Goal: Find specific page/section: Find specific page/section

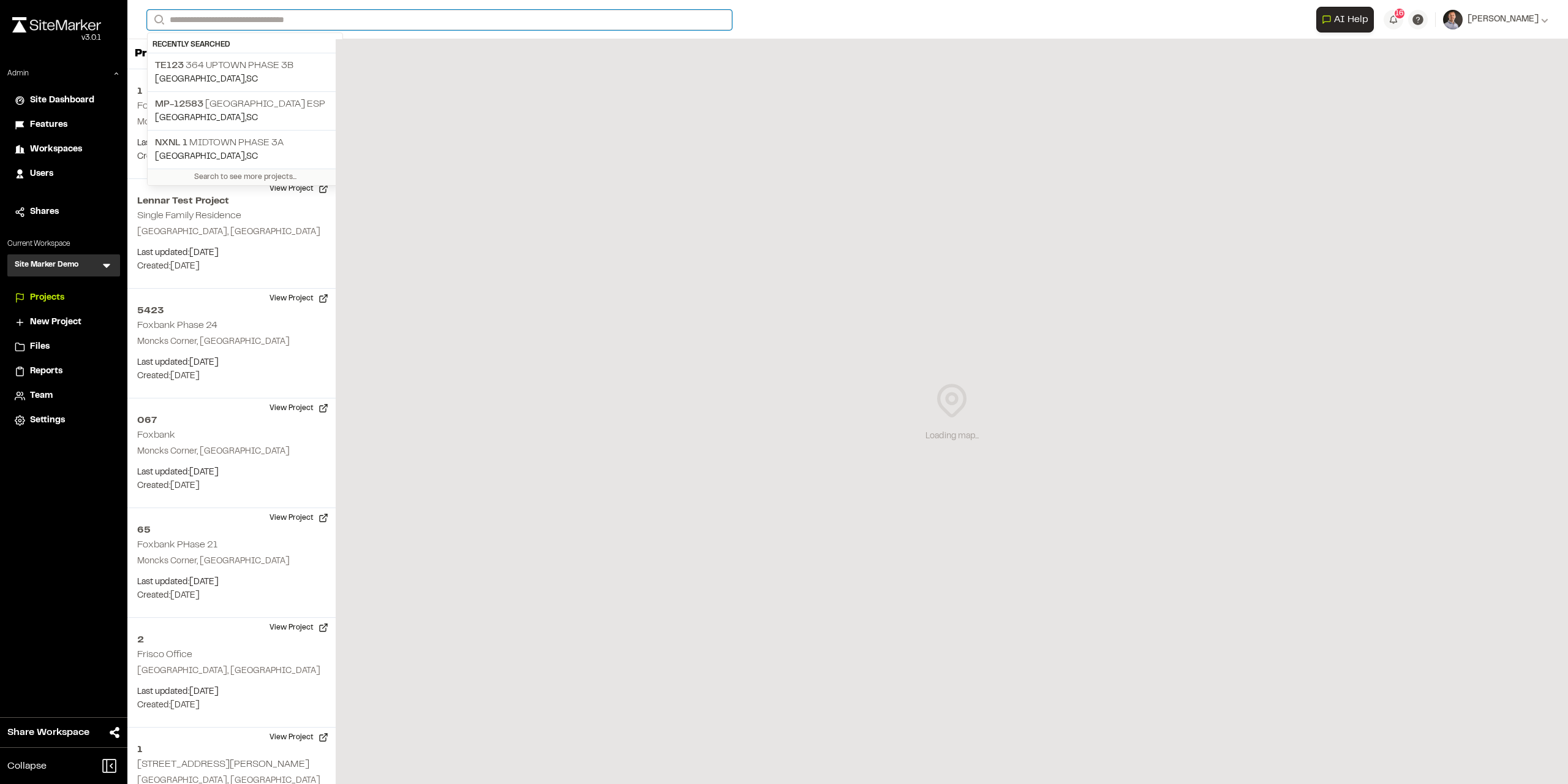
click at [320, 24] on input "Search" at bounding box center [439, 19] width 584 height 20
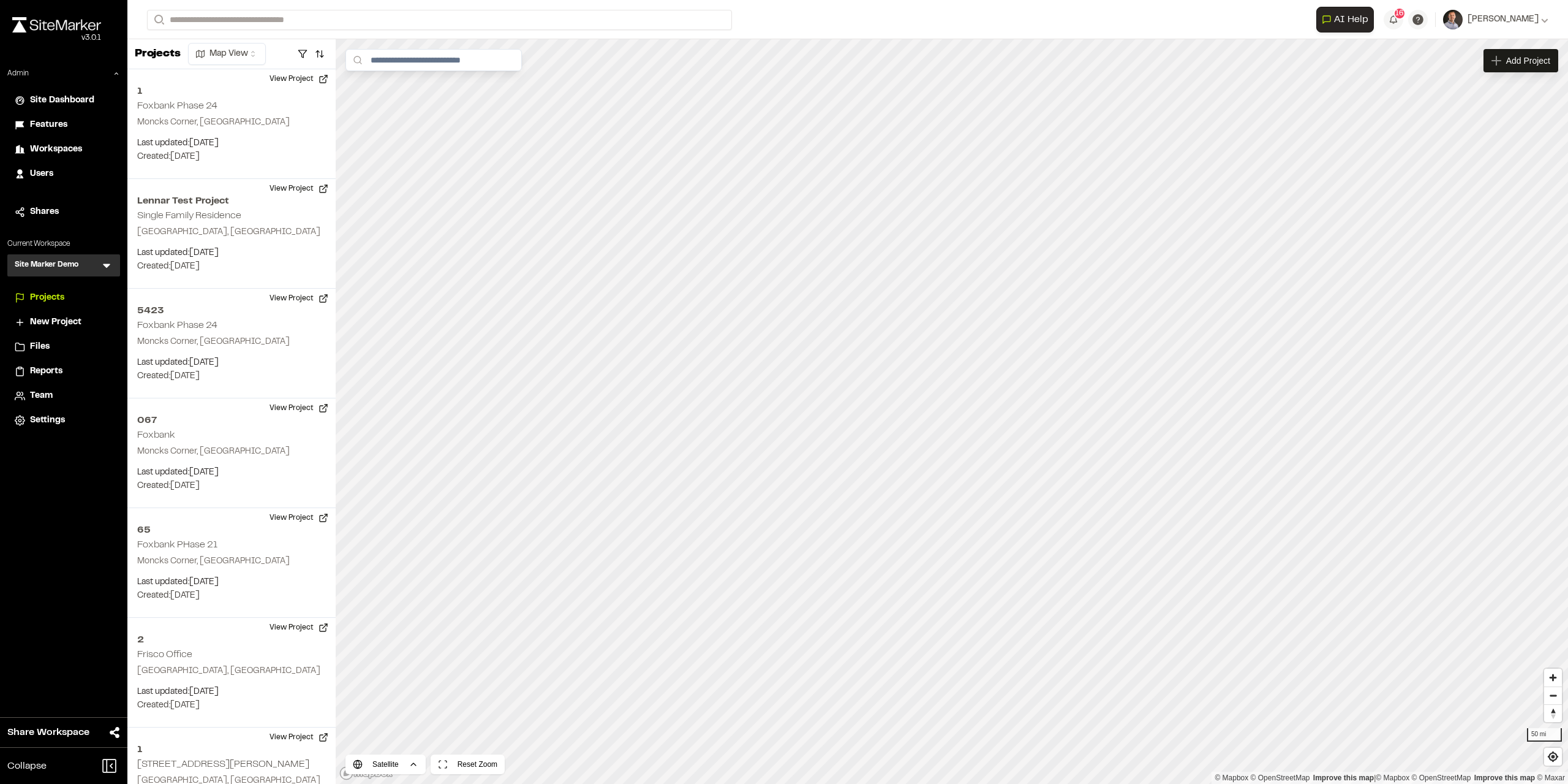
click at [106, 273] on div "Site Marker Demo SM Menu" at bounding box center [64, 265] width 113 height 22
click at [106, 266] on icon at bounding box center [106, 265] width 7 height 4
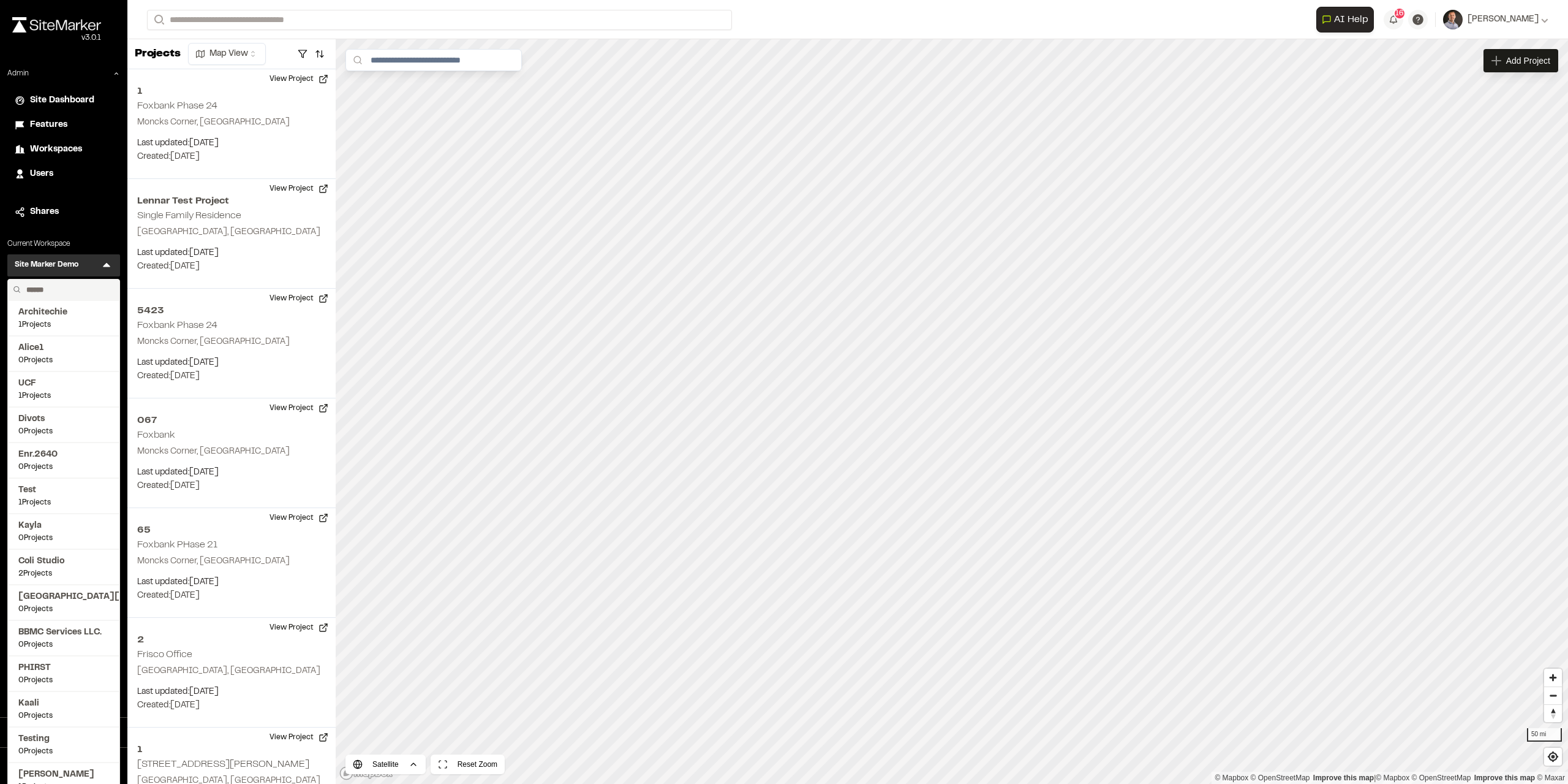
click at [65, 291] on input "text" at bounding box center [68, 290] width 93 height 21
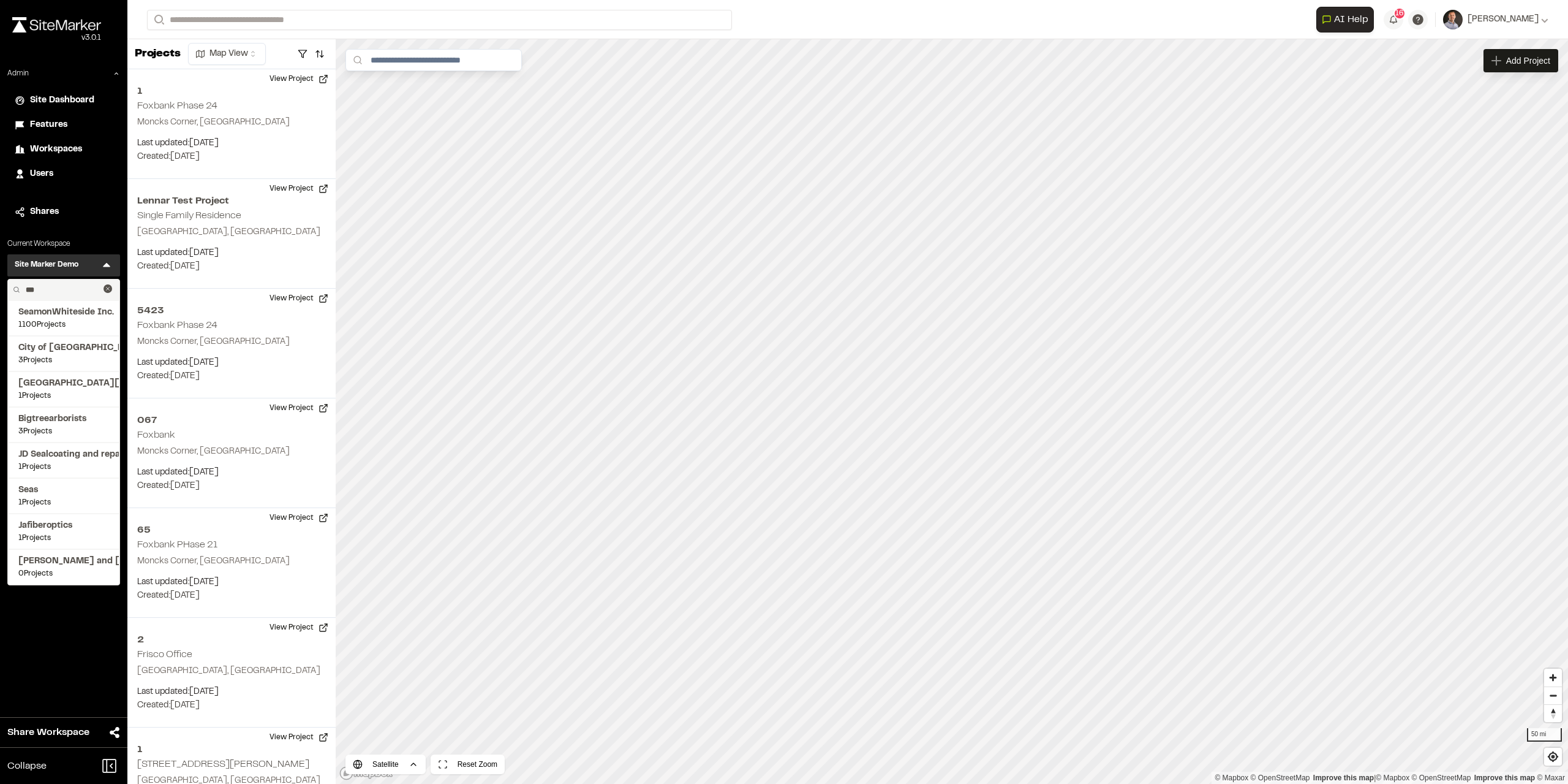
type input "***"
click at [69, 312] on span "SeamonWhiteside Inc." at bounding box center [64, 312] width 90 height 14
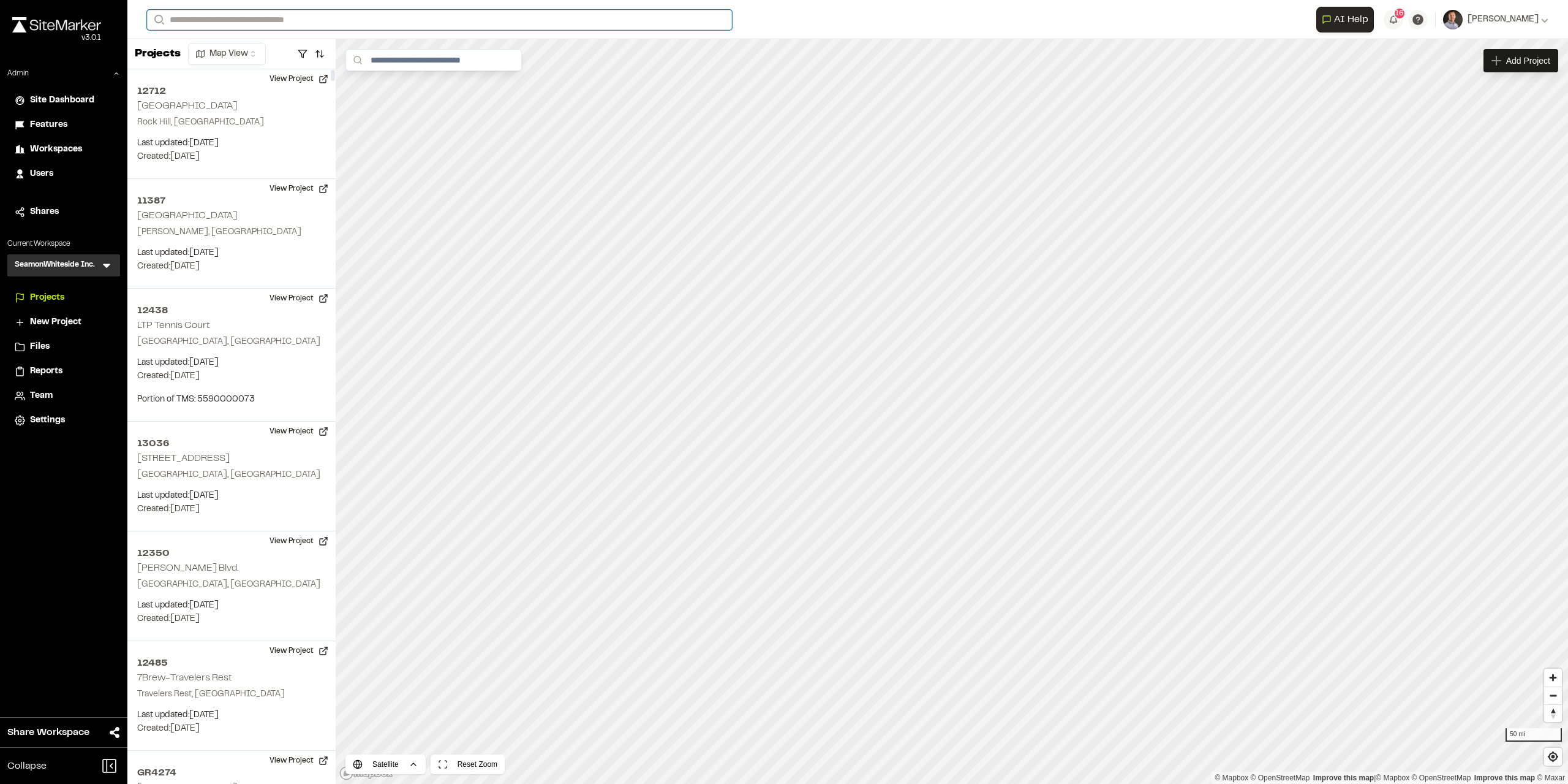
click at [210, 24] on input "Search" at bounding box center [439, 19] width 584 height 20
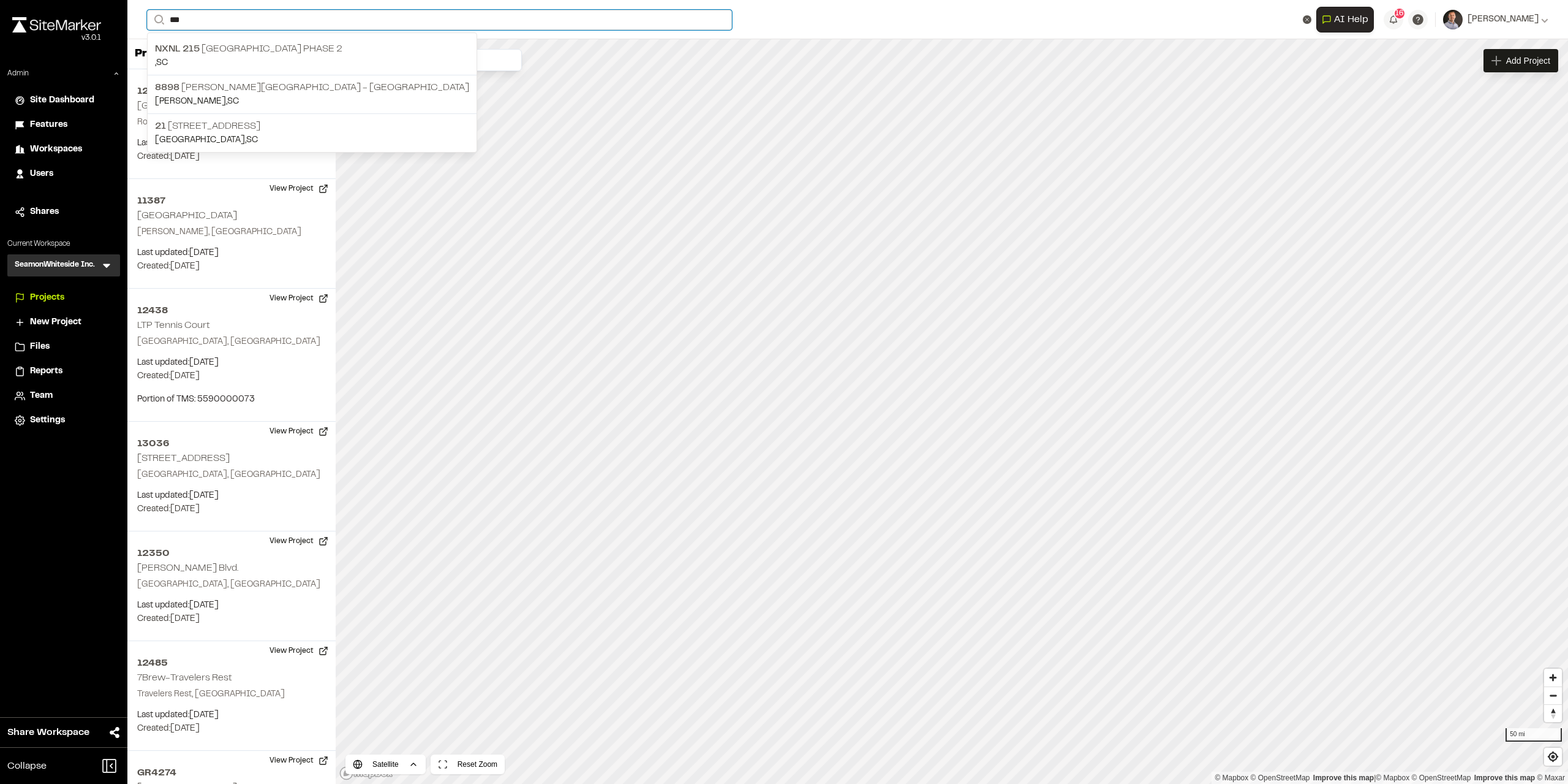
click at [242, 19] on input "***" at bounding box center [439, 19] width 584 height 20
drag, startPoint x: 287, startPoint y: 15, endPoint x: 121, endPoint y: 27, distance: 166.4
click at [121, 27] on div "Close sidebar v 3.0.1 Admin Site Dashboard Features Workspaces Users Shares Cur…" at bounding box center [784, 392] width 1568 height 784
type input "*"
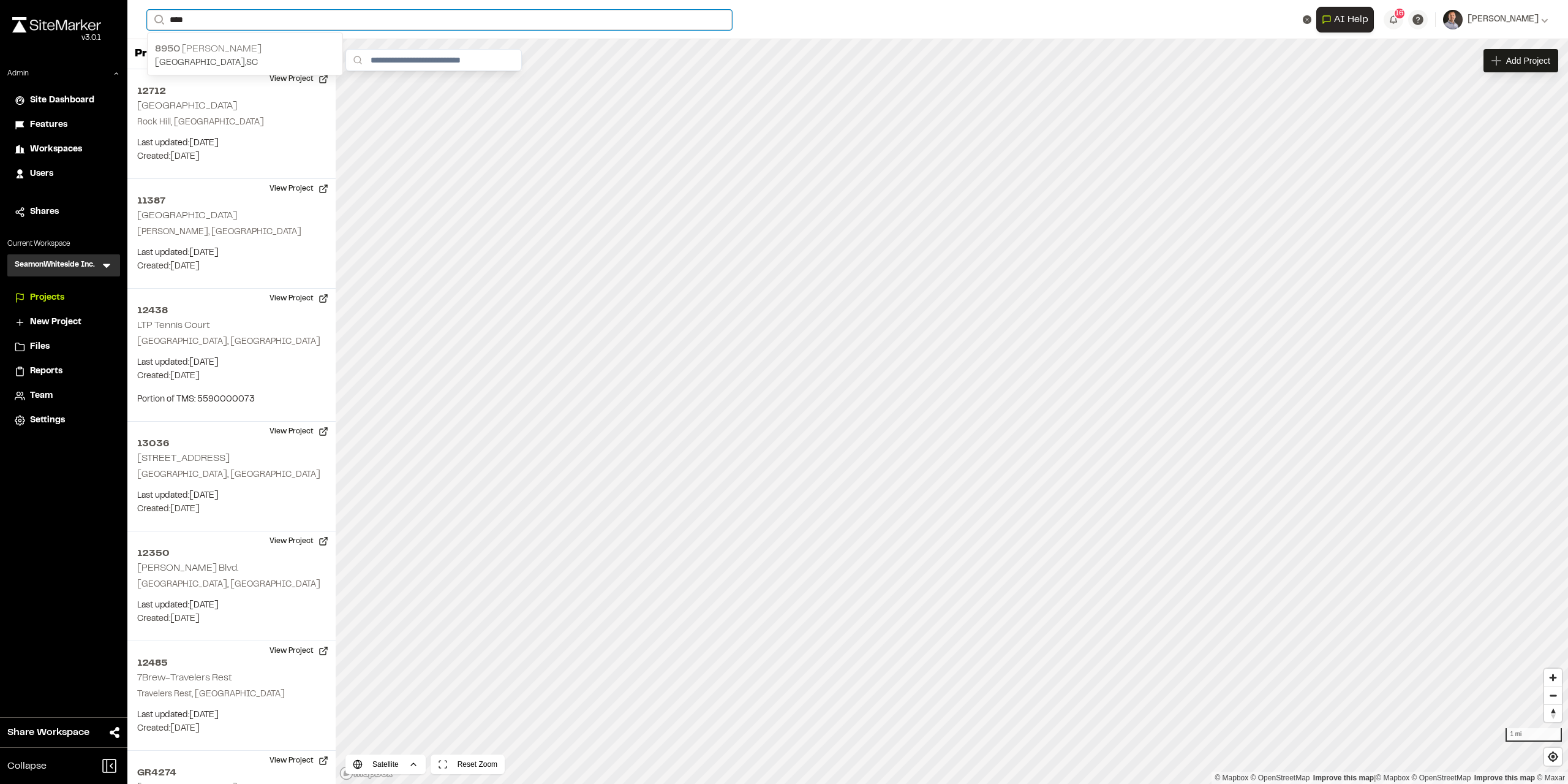
type input "****"
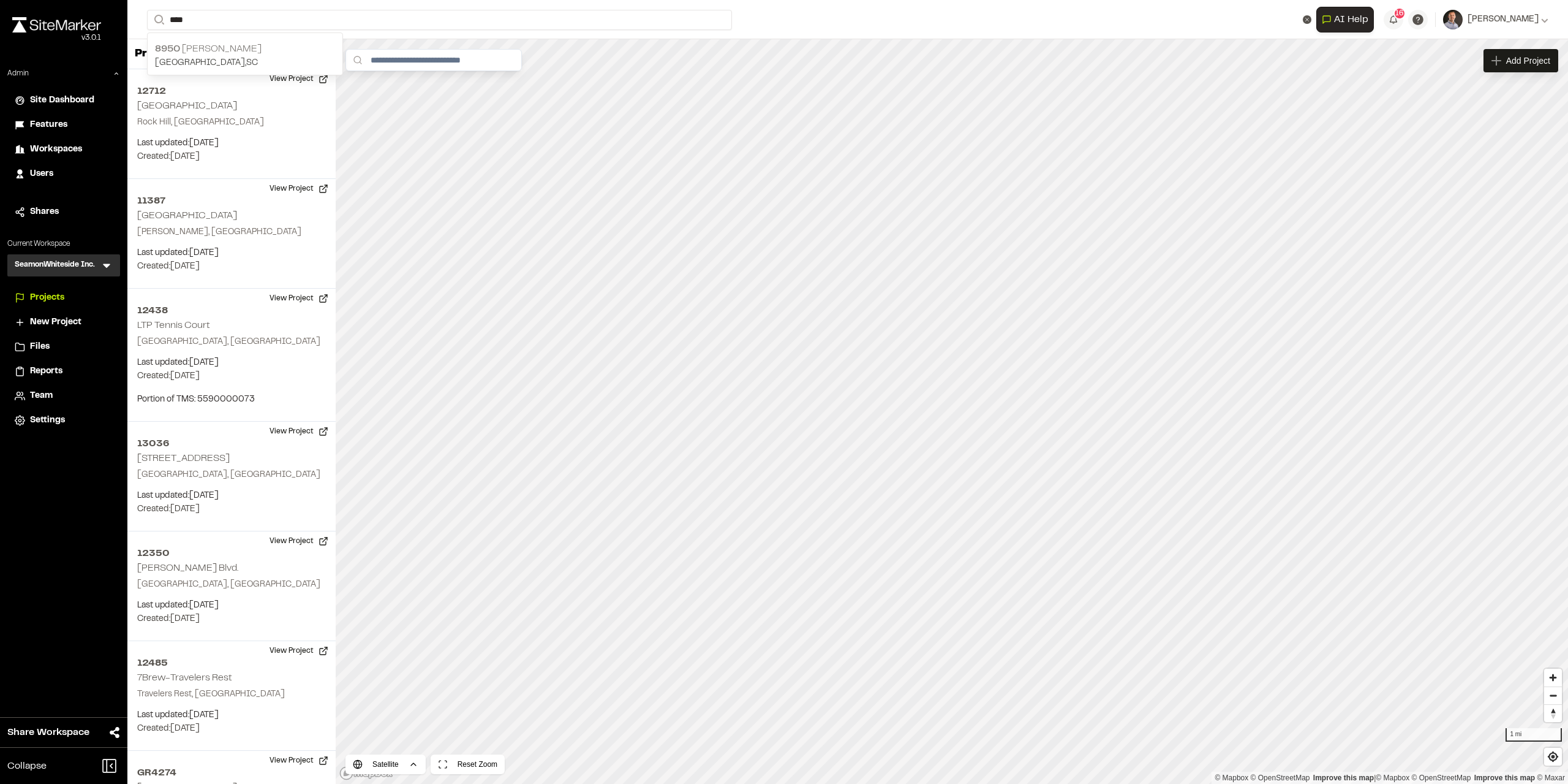
click at [178, 48] on span "8950" at bounding box center [167, 48] width 25 height 9
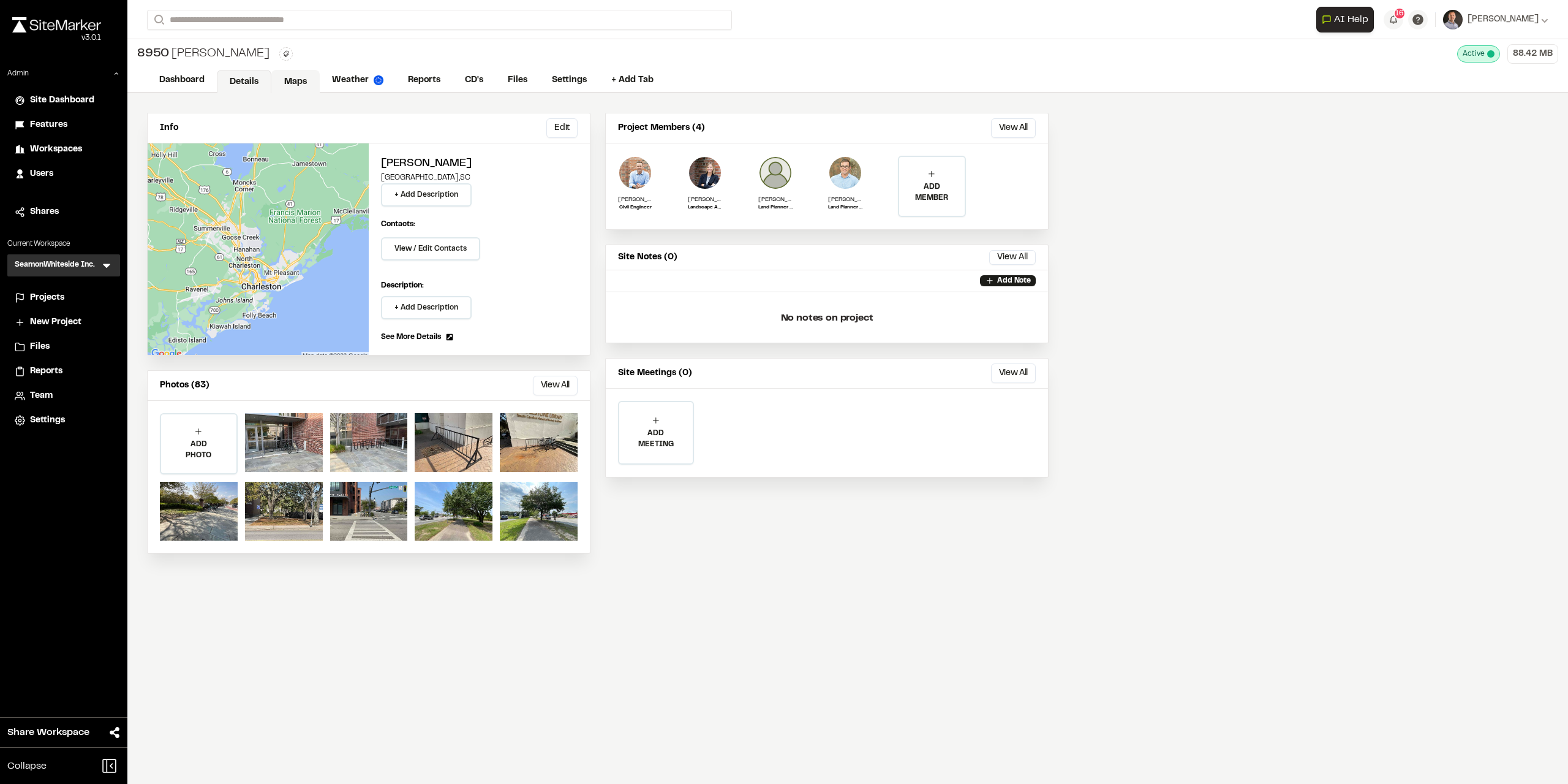
click at [300, 80] on link "Maps" at bounding box center [296, 81] width 48 height 23
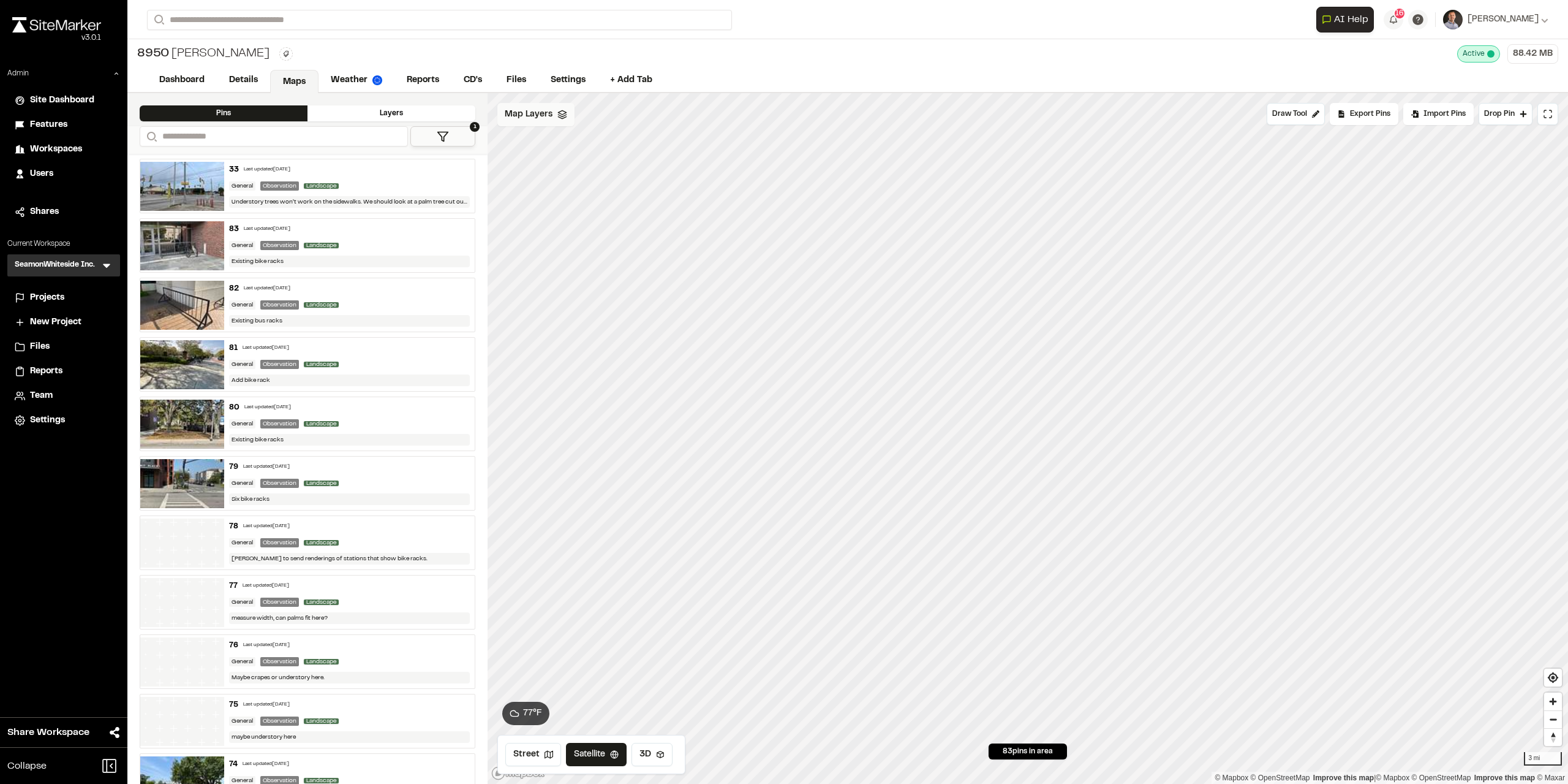
click at [531, 122] on div "Map Layers" at bounding box center [536, 115] width 77 height 23
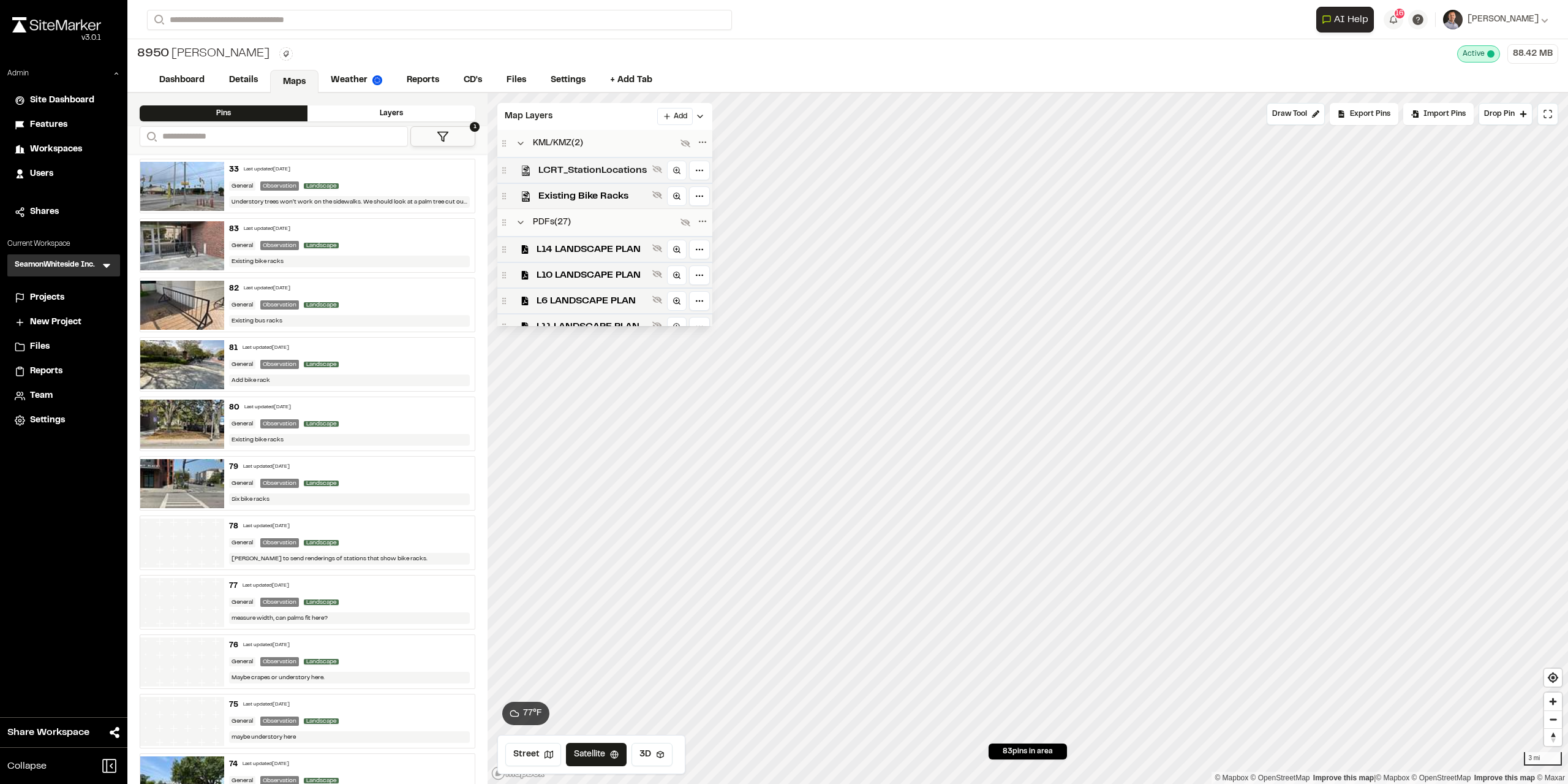
click at [578, 173] on span "LCRT_StationLocations" at bounding box center [593, 170] width 109 height 15
click at [593, 170] on span "LCRT_StationLocations" at bounding box center [593, 170] width 109 height 15
click at [594, 167] on span "LCRT_StationLocations" at bounding box center [593, 170] width 109 height 15
click at [590, 192] on span "Existing Bike Racks" at bounding box center [593, 196] width 109 height 15
click at [590, 194] on span "Existing Bike Racks" at bounding box center [593, 196] width 109 height 15
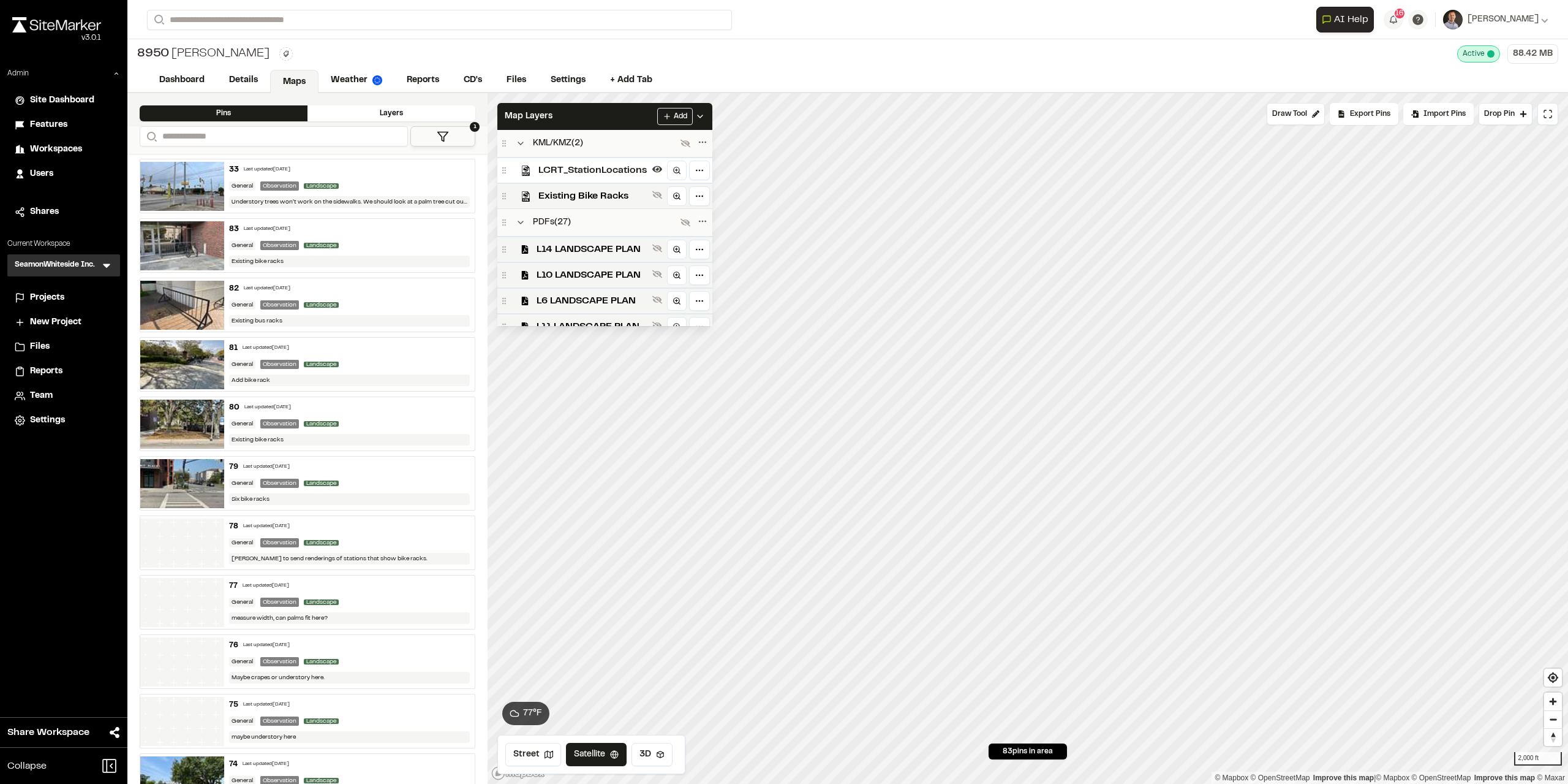
click at [590, 194] on span "Existing Bike Racks" at bounding box center [593, 196] width 109 height 15
click at [609, 250] on span "L14 LANDSCAPE PLAN" at bounding box center [591, 249] width 110 height 15
click at [620, 292] on span "L10 LANDSCAPE PLAN" at bounding box center [591, 297] width 110 height 15
click at [687, 225] on icon at bounding box center [685, 223] width 10 height 10
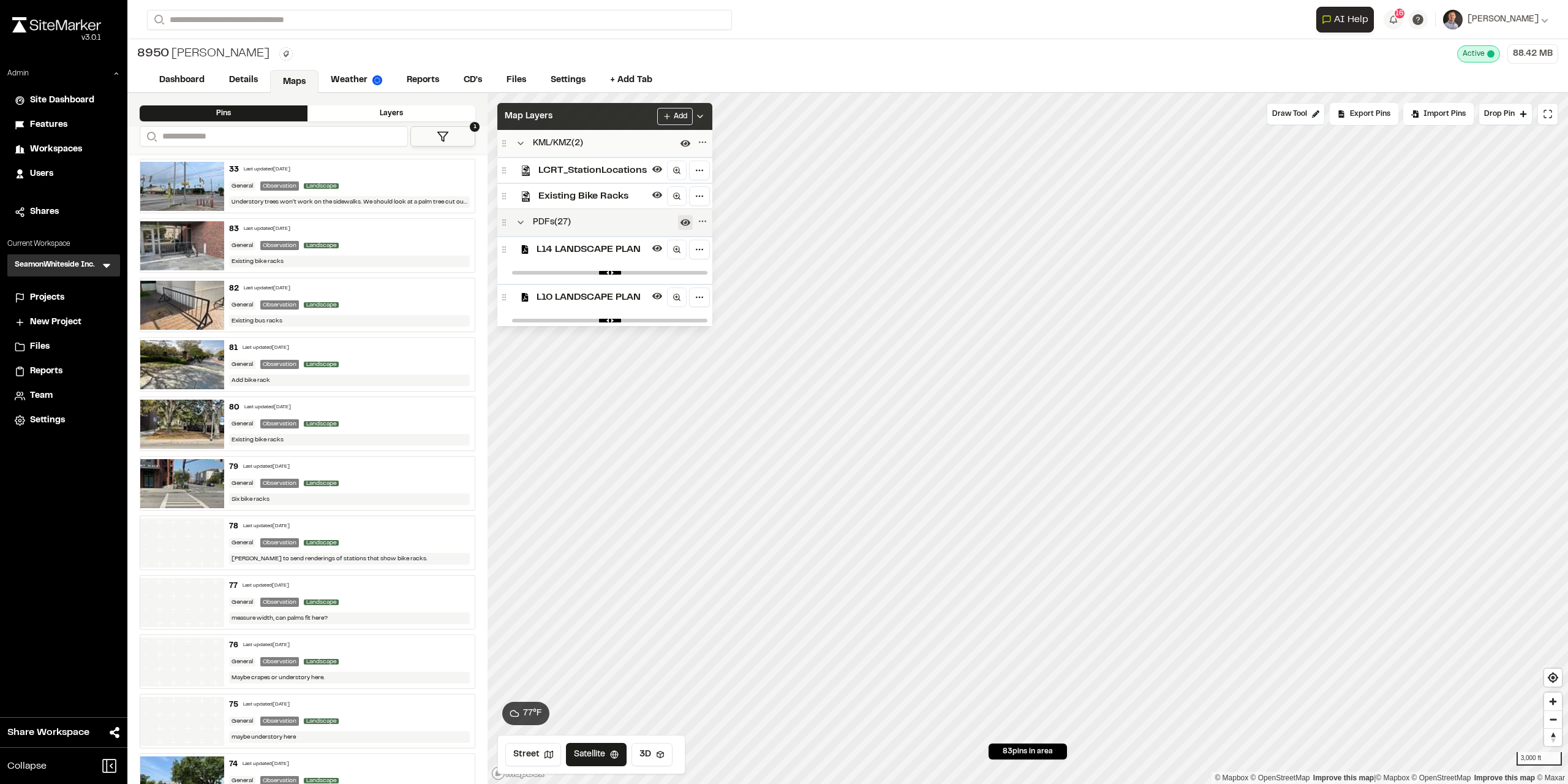
click at [625, 121] on div "Map Layers Add" at bounding box center [605, 116] width 215 height 27
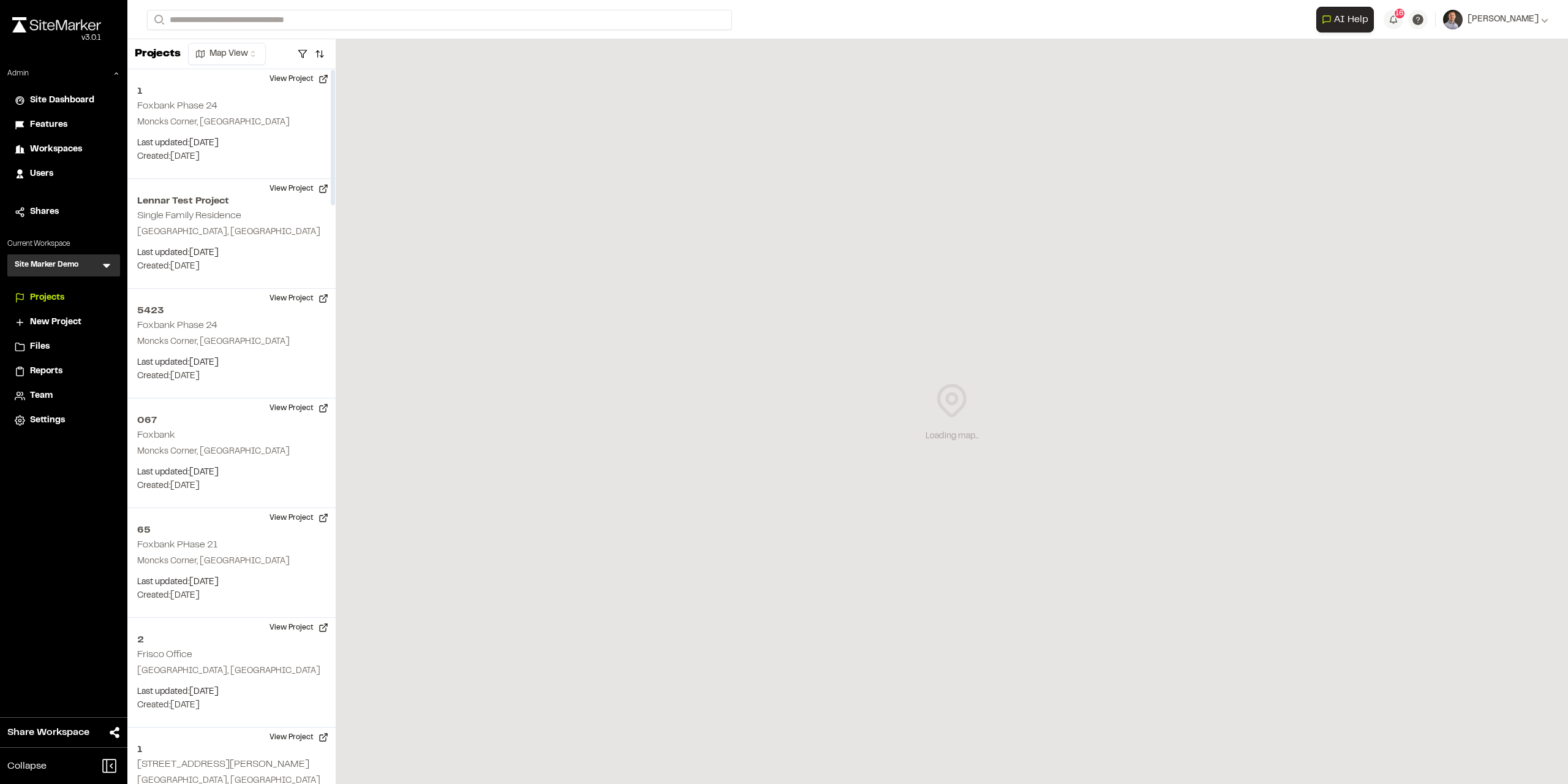
drag, startPoint x: 103, startPoint y: 263, endPoint x: 99, endPoint y: 272, distance: 9.8
click at [103, 264] on icon at bounding box center [106, 265] width 12 height 12
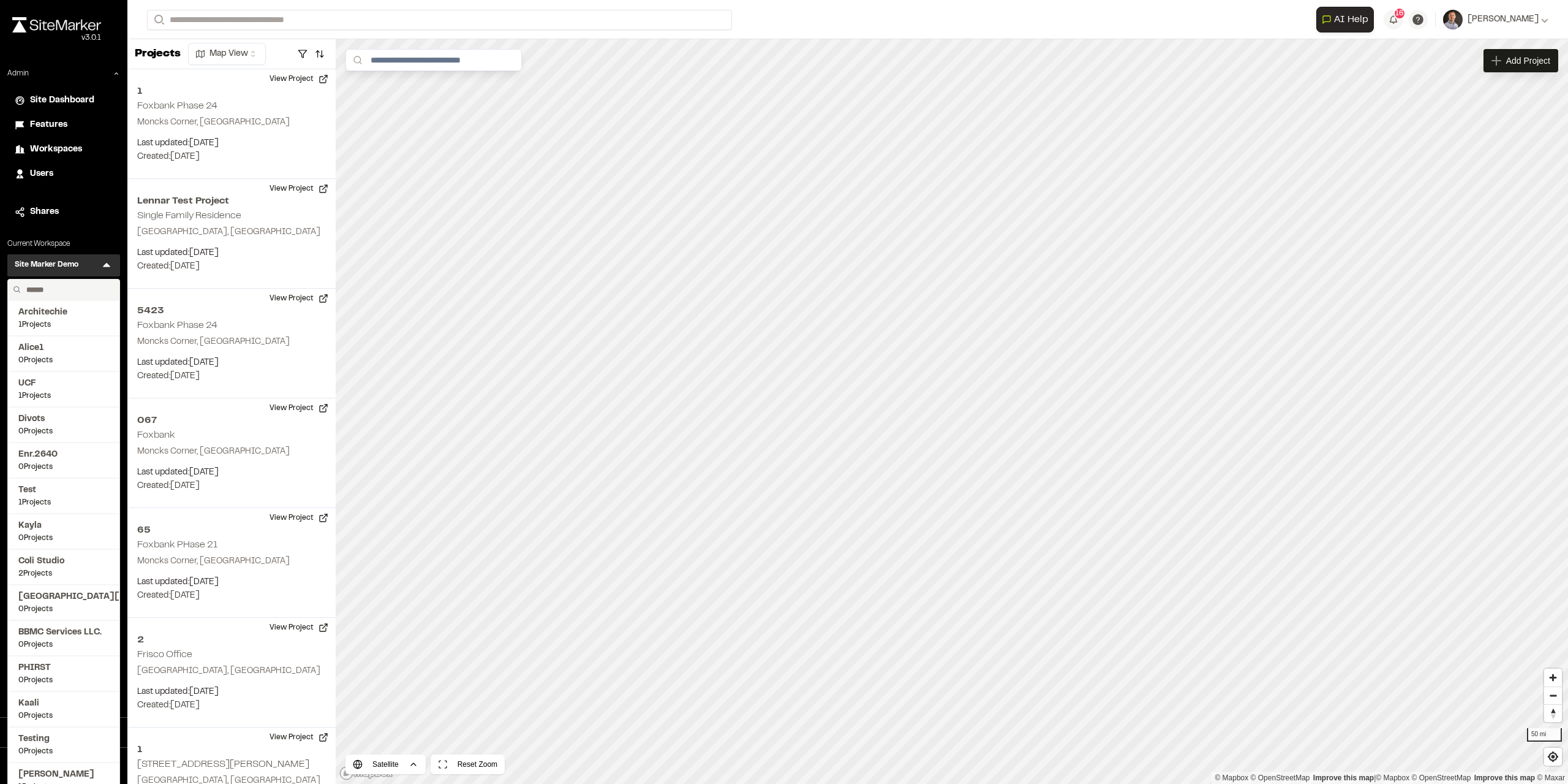
click at [73, 287] on input "text" at bounding box center [68, 290] width 93 height 21
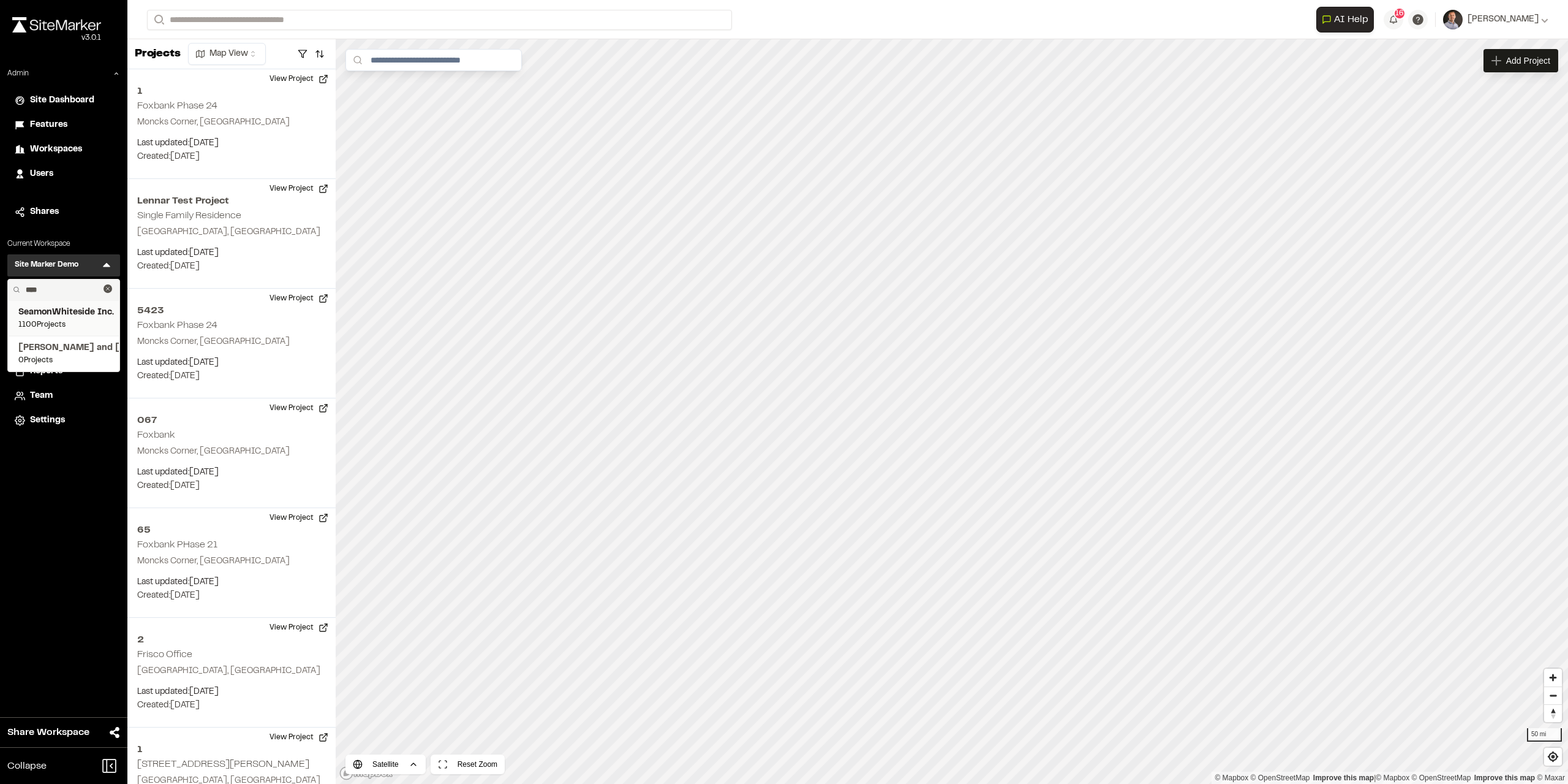
type input "****"
click at [54, 312] on span "SeamonWhiteside Inc." at bounding box center [64, 312] width 90 height 14
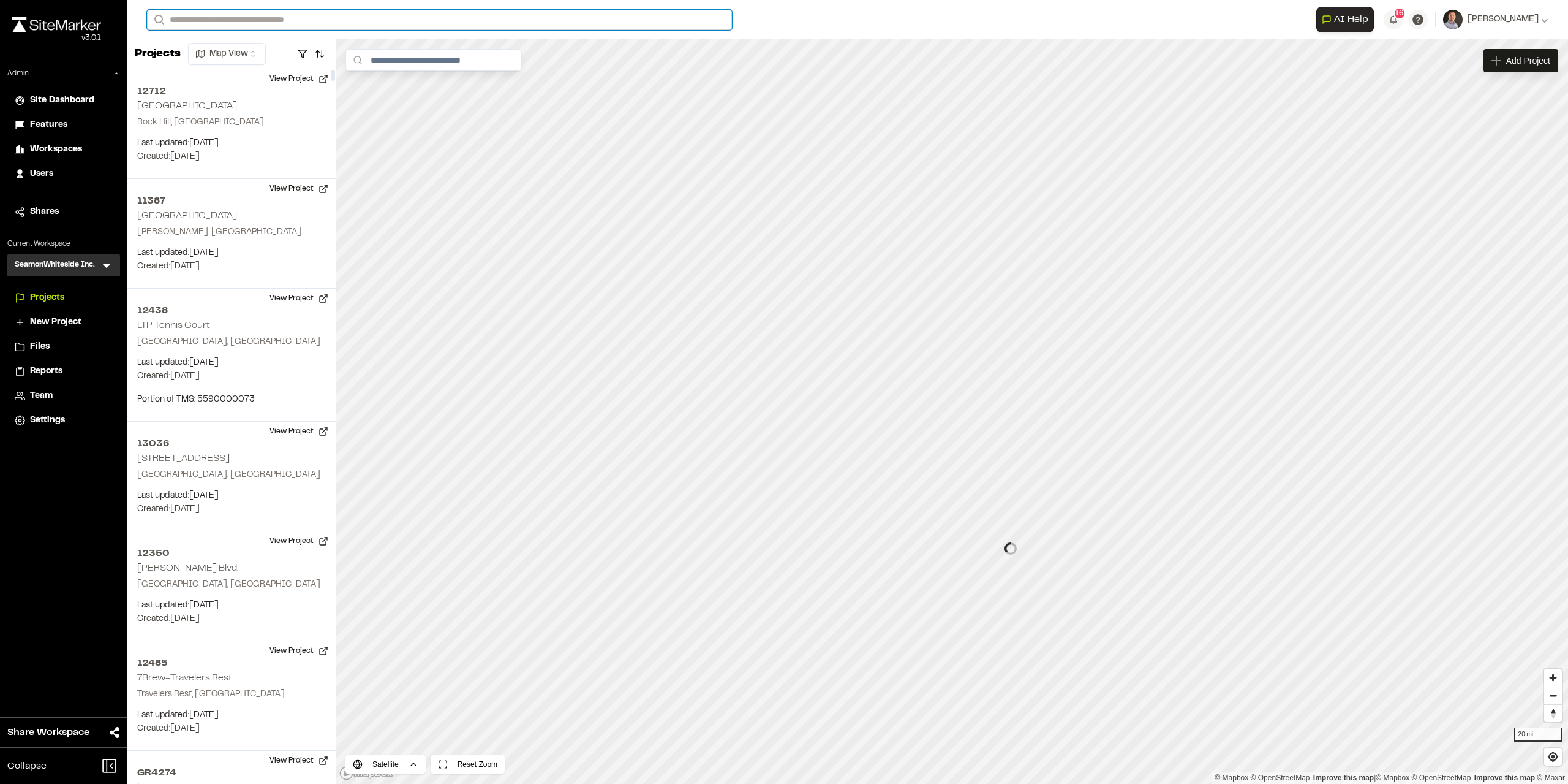
click at [260, 19] on input "Search" at bounding box center [439, 19] width 584 height 20
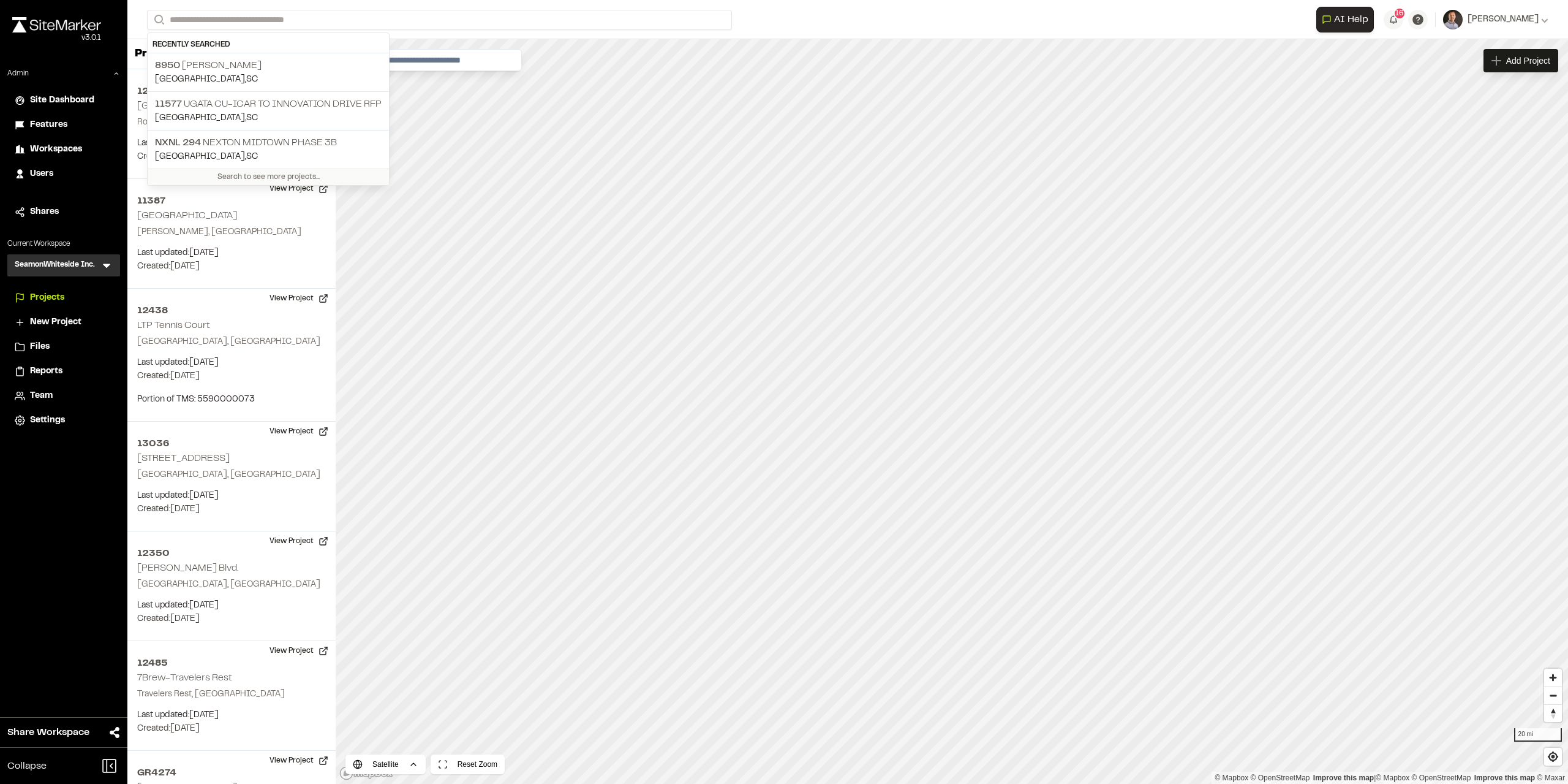
click at [54, 369] on span "Reports" at bounding box center [46, 371] width 32 height 14
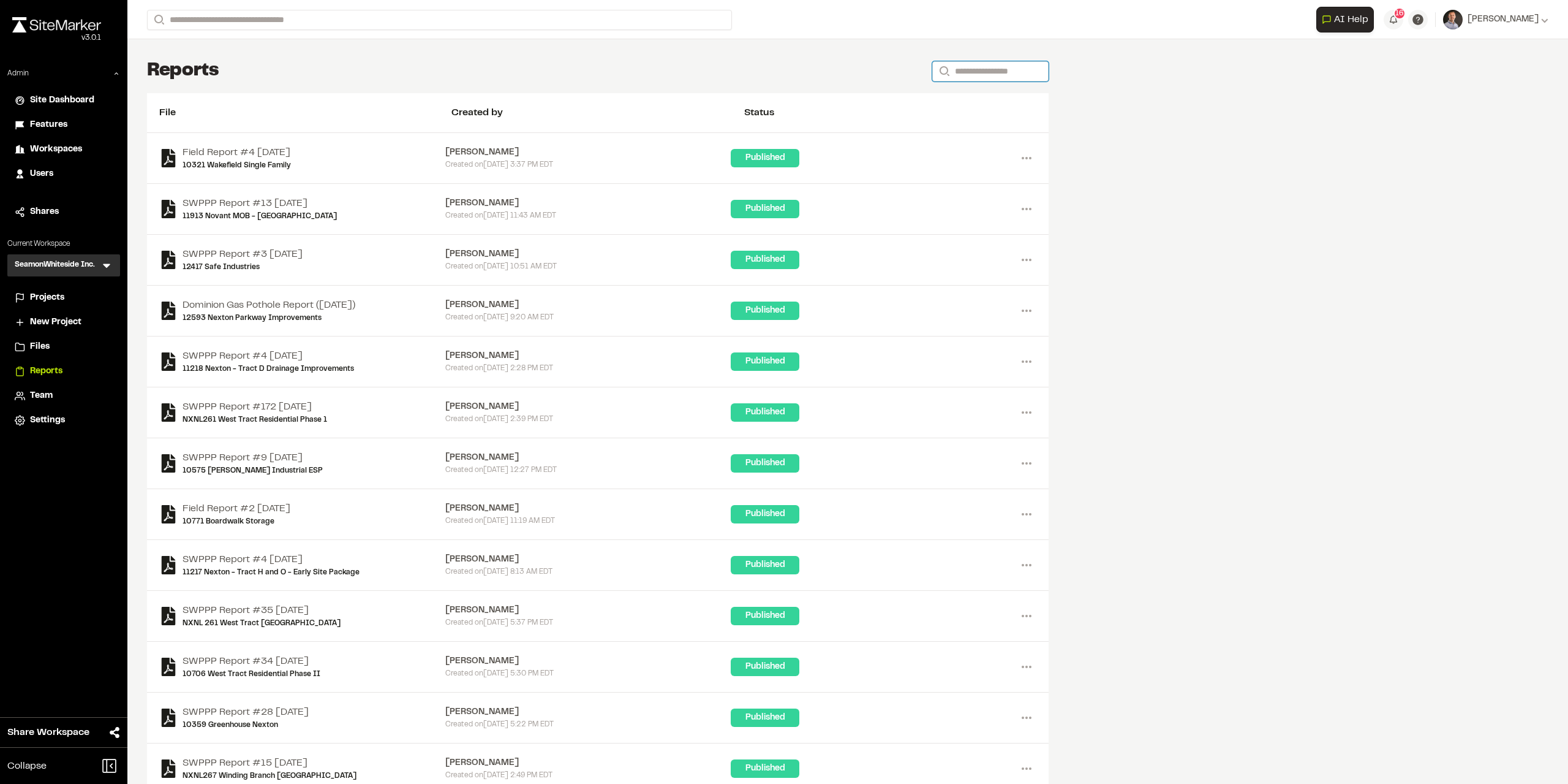
click at [960, 69] on input "Search" at bounding box center [990, 71] width 116 height 20
type input "**********"
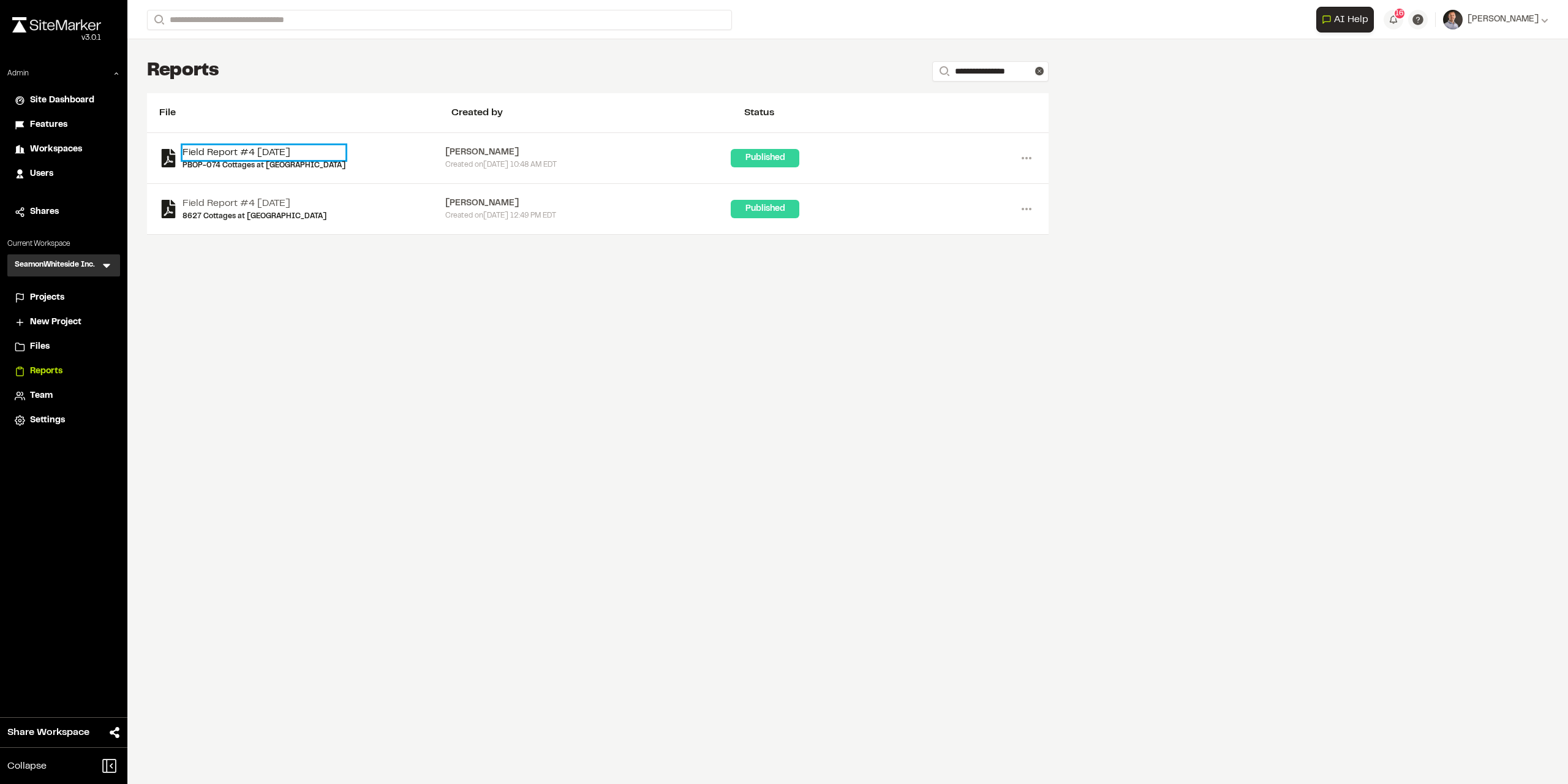
click at [259, 150] on link "Field Report #4 2022-11-28" at bounding box center [264, 152] width 163 height 15
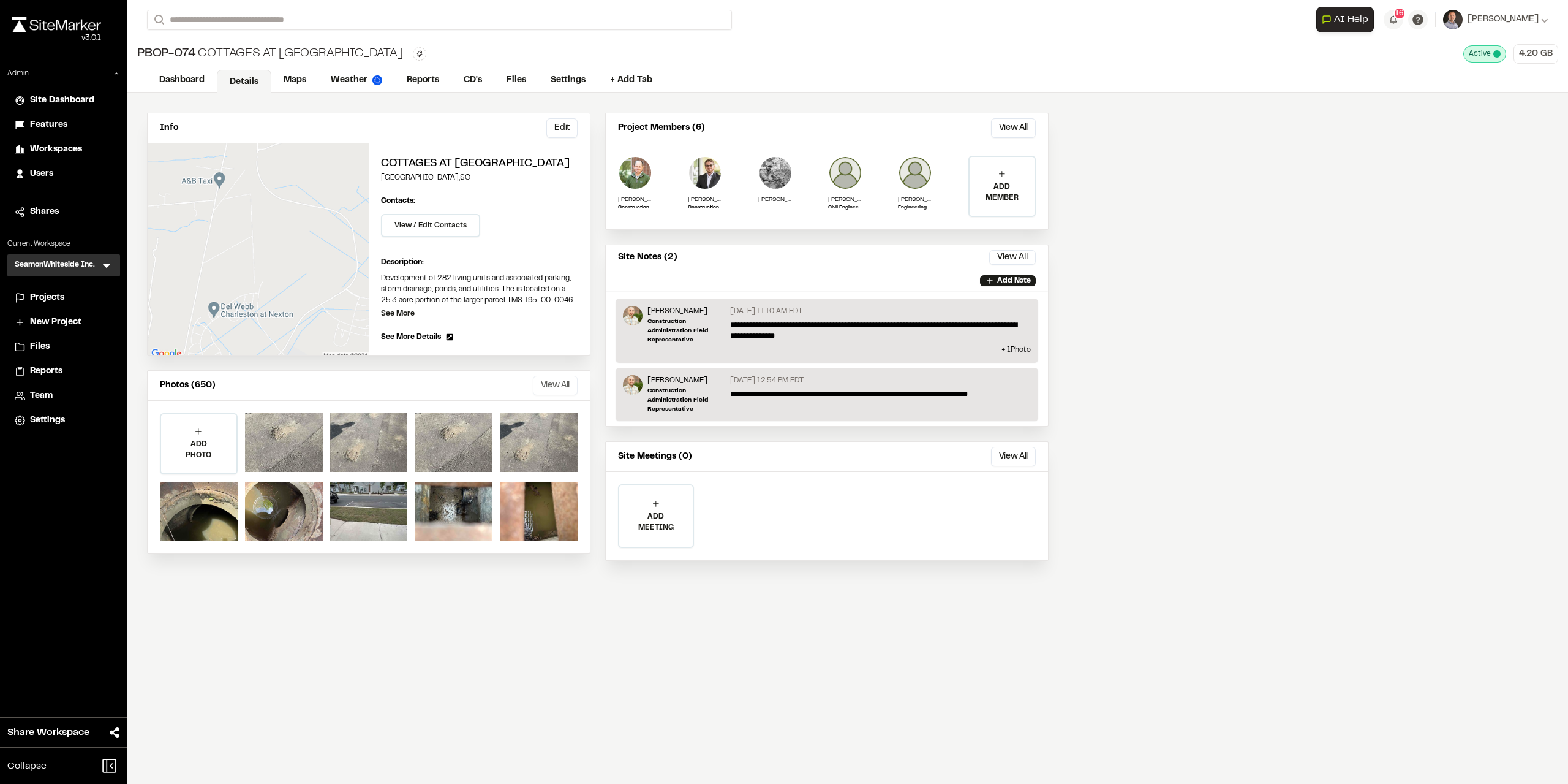
click at [564, 383] on button "View All" at bounding box center [555, 386] width 44 height 19
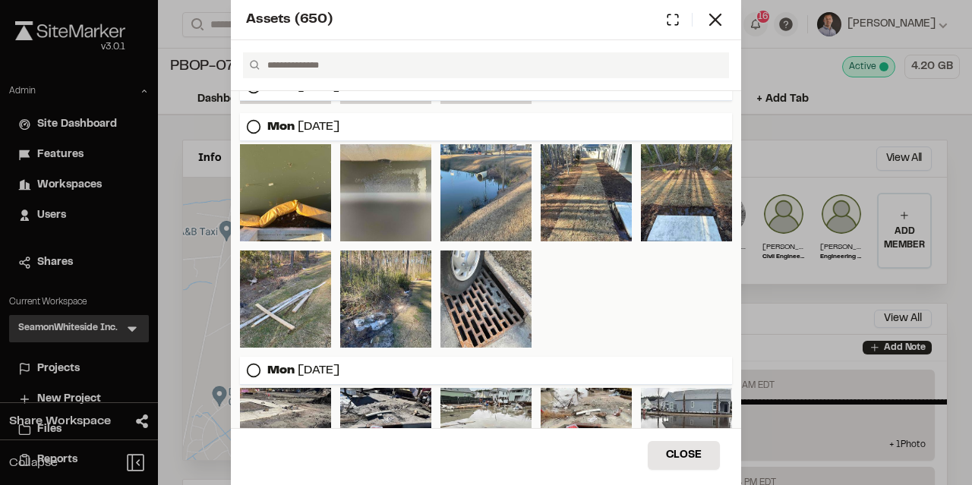
scroll to position [3301, 0]
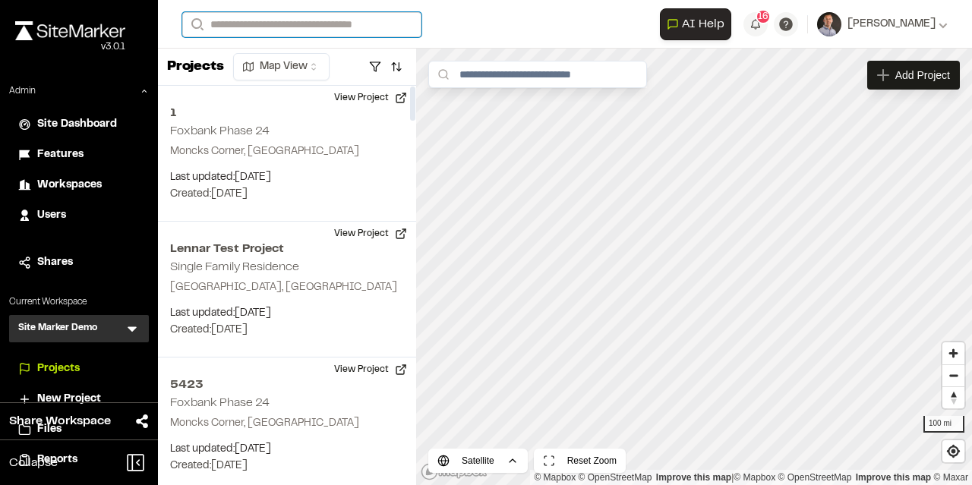
click at [261, 24] on input "Search" at bounding box center [301, 24] width 239 height 25
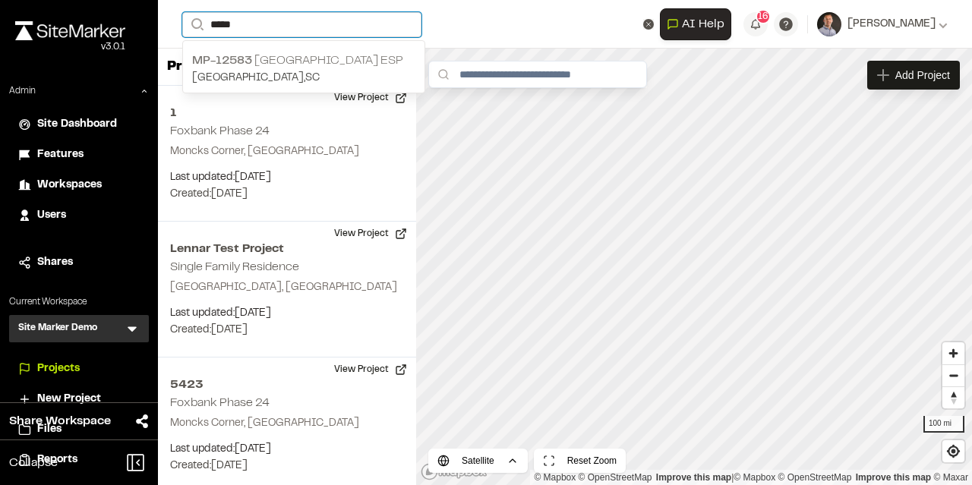
type input "*****"
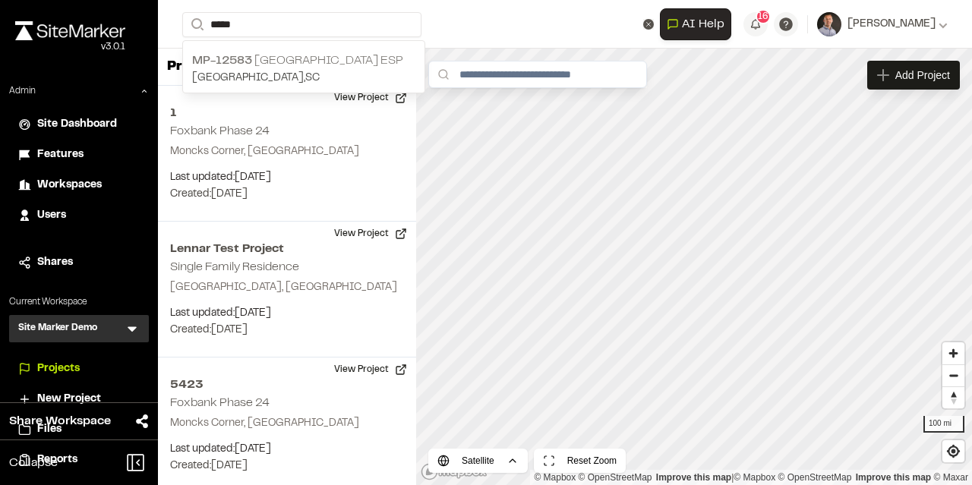
click at [313, 62] on p "MP-12583 Crossroads Industrial Park ESP" at bounding box center [303, 61] width 223 height 18
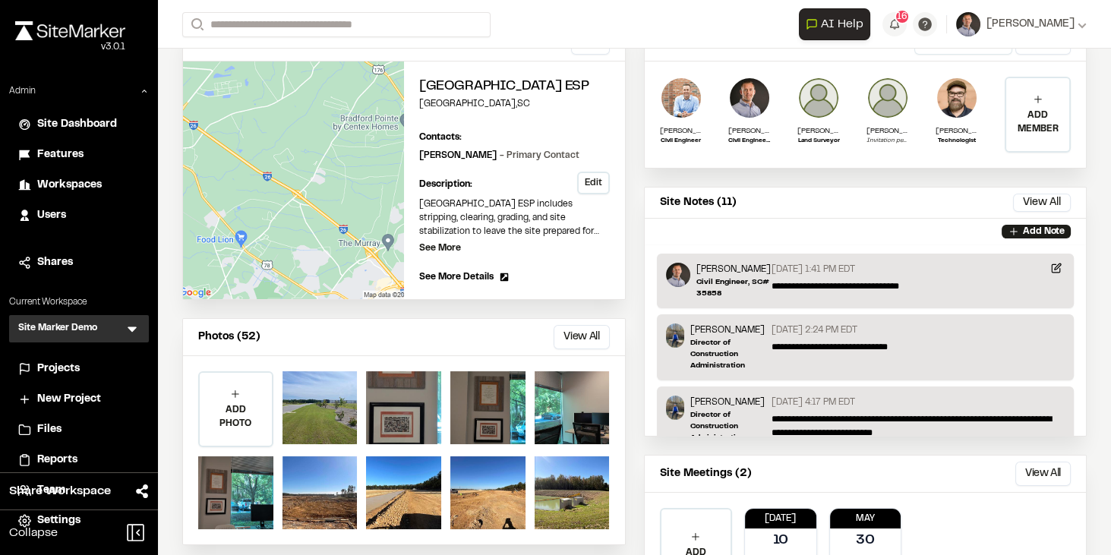
scroll to position [130, 0]
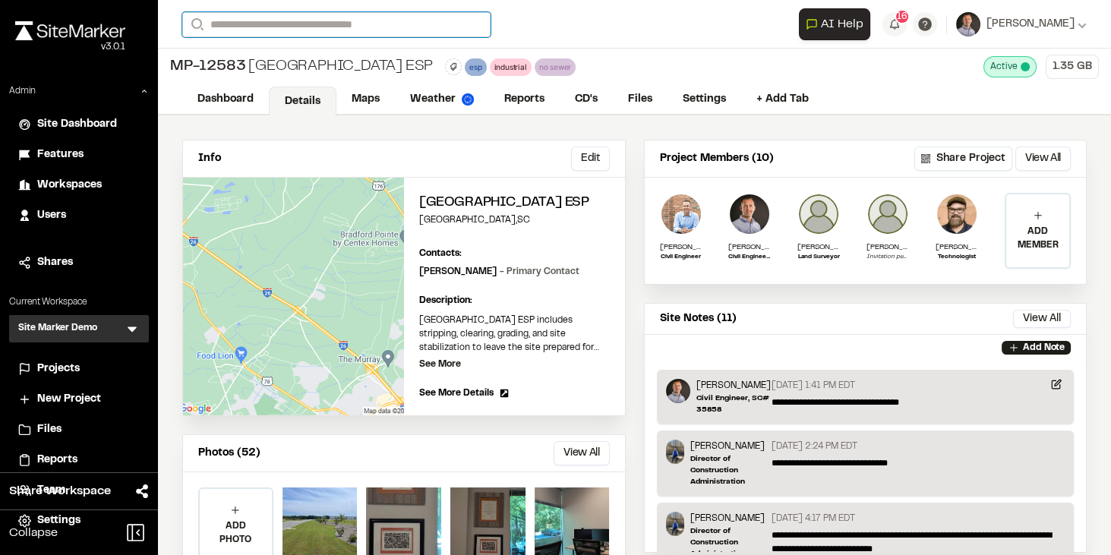
click at [283, 27] on input "Search" at bounding box center [336, 24] width 308 height 25
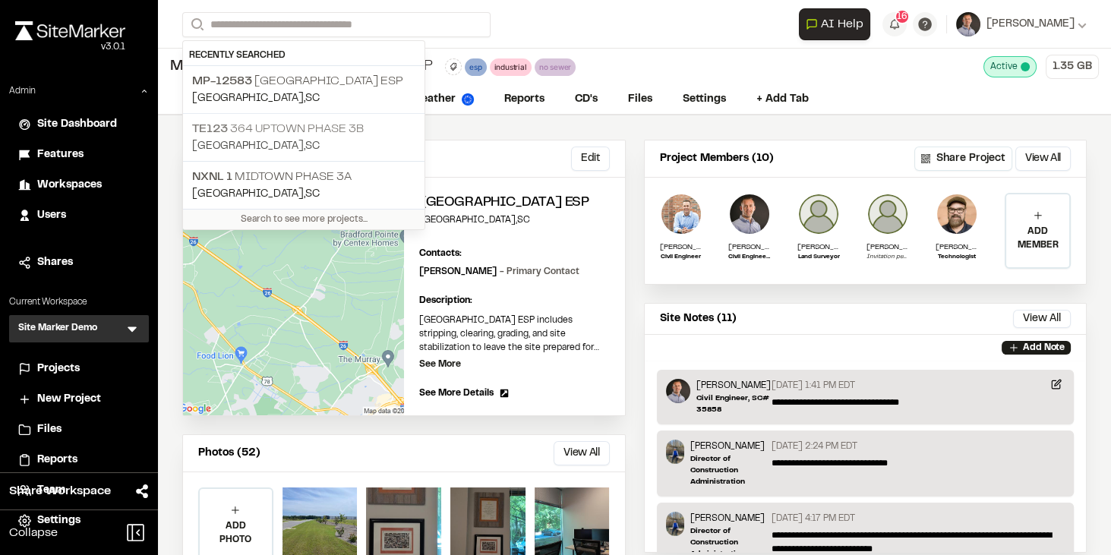
click at [330, 125] on p "TE123 364 Uptown Phase 3B" at bounding box center [303, 129] width 223 height 18
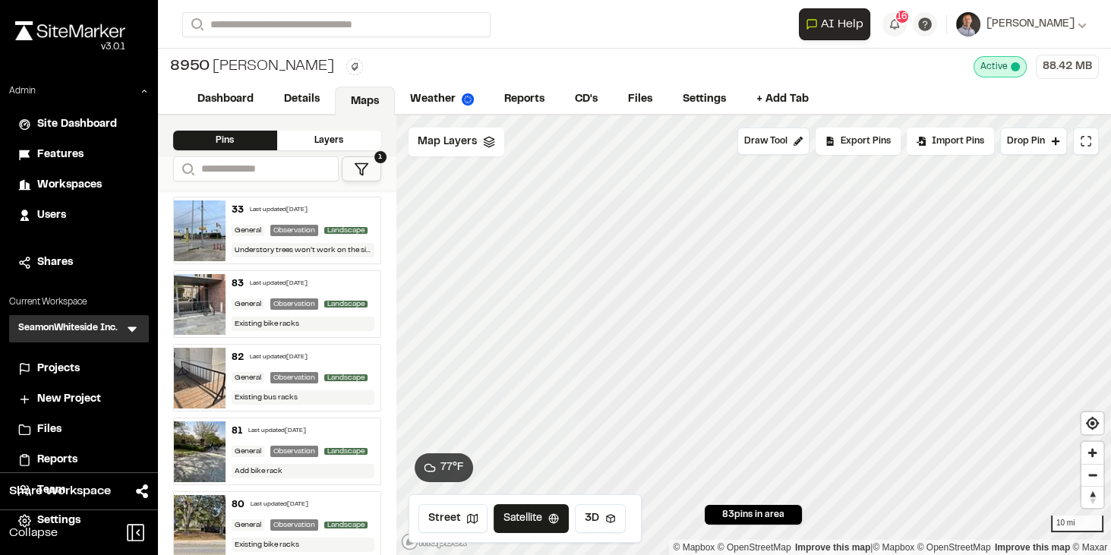
click at [62, 366] on span "Projects" at bounding box center [58, 369] width 43 height 17
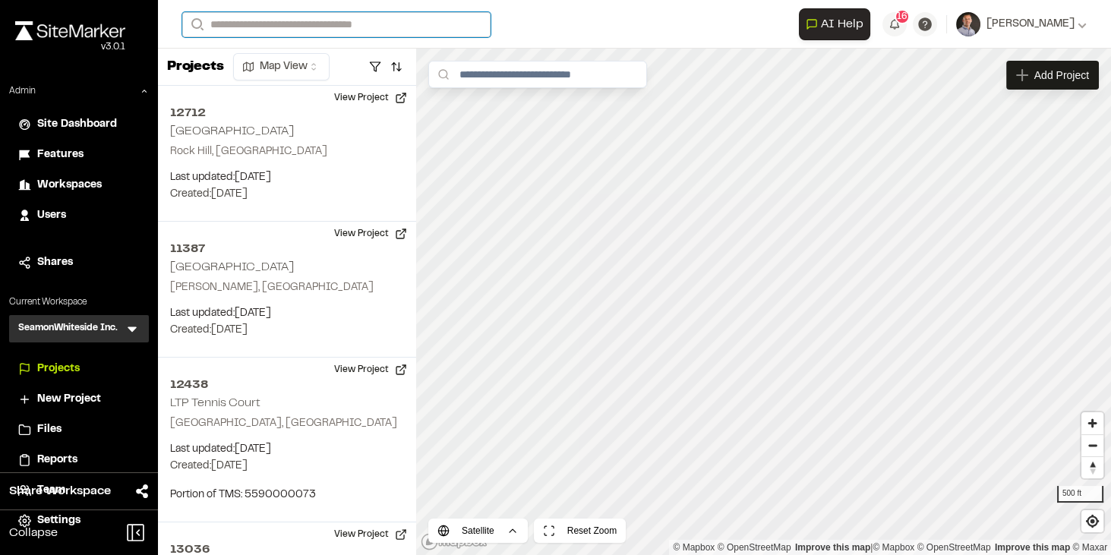
click at [260, 27] on input "Search" at bounding box center [336, 24] width 308 height 25
type input "*********"
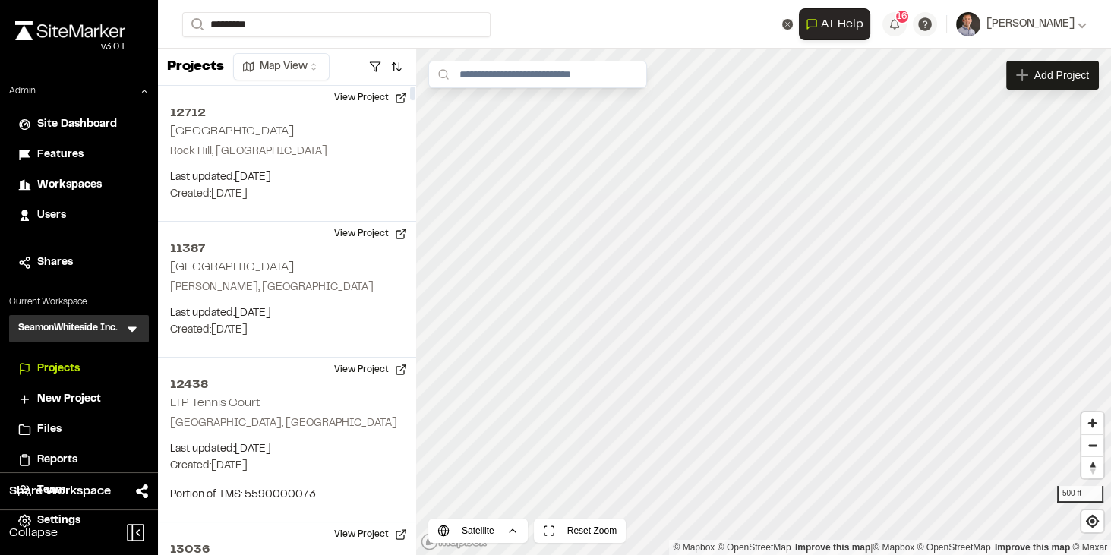
click at [292, 62] on p "[GEOGRAPHIC_DATA]" at bounding box center [303, 61] width 223 height 18
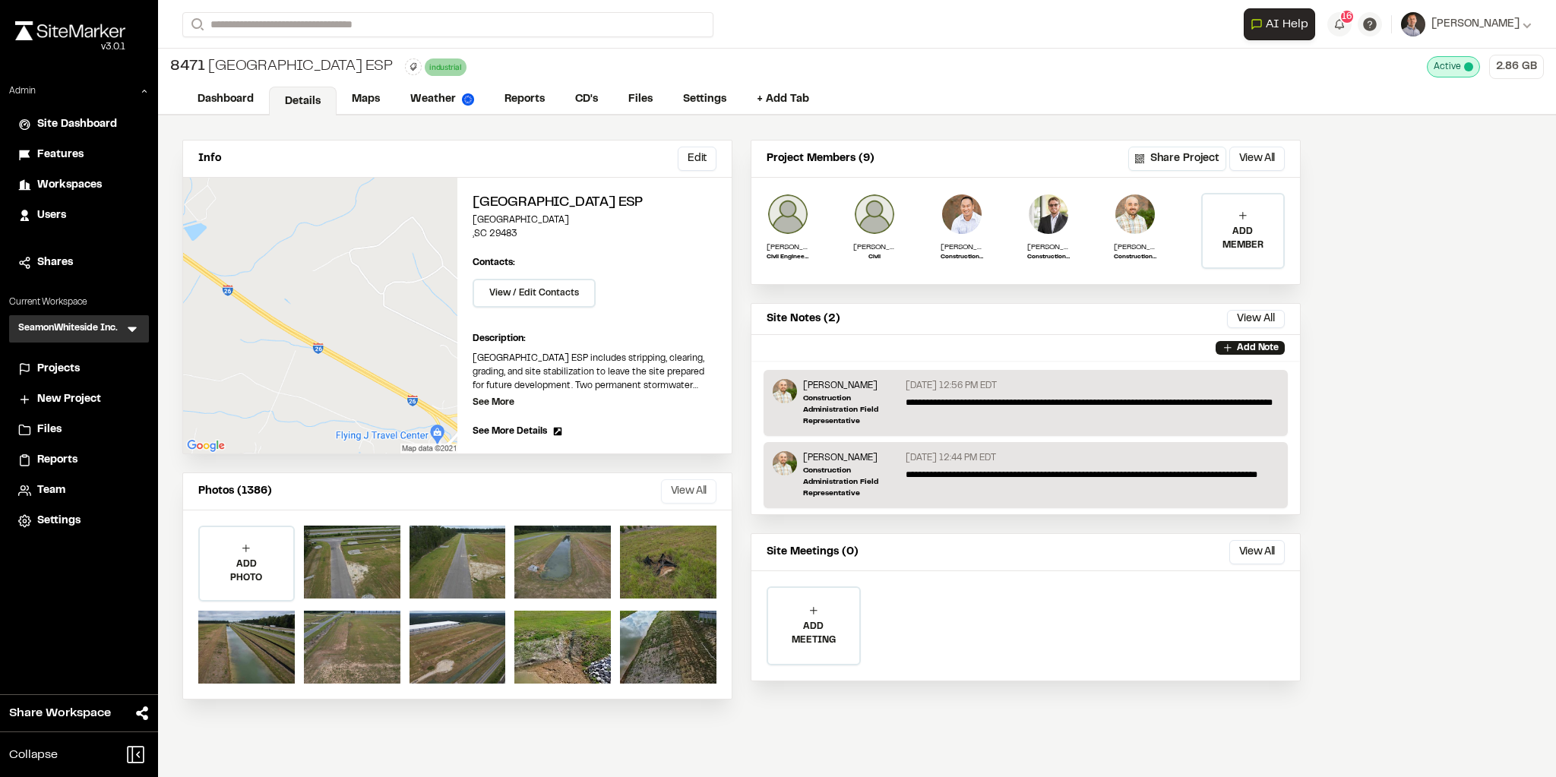
click at [708, 480] on button "View All" at bounding box center [688, 491] width 55 height 24
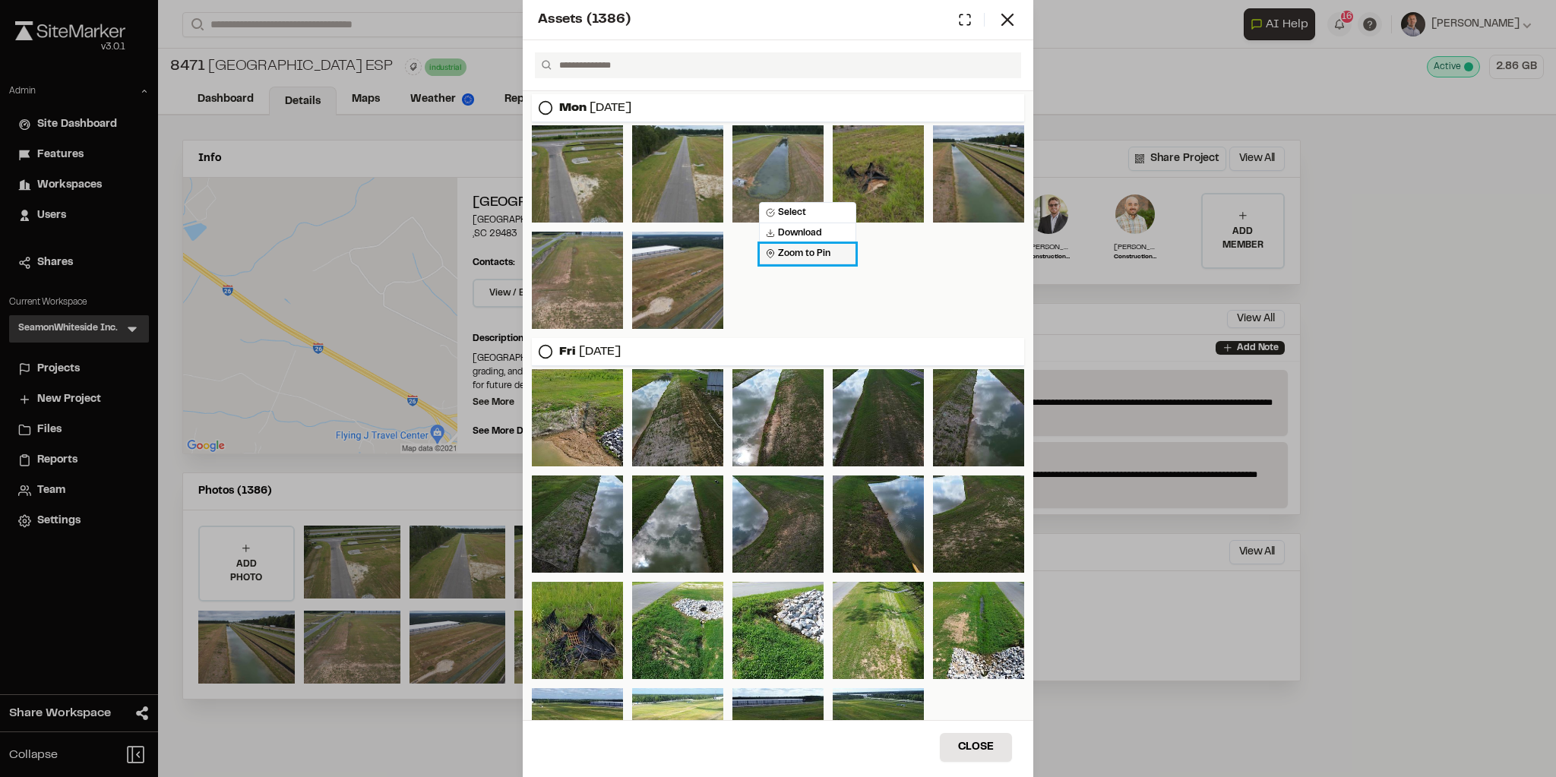
click at [797, 254] on span "Zoom to Pin" at bounding box center [798, 254] width 65 height 14
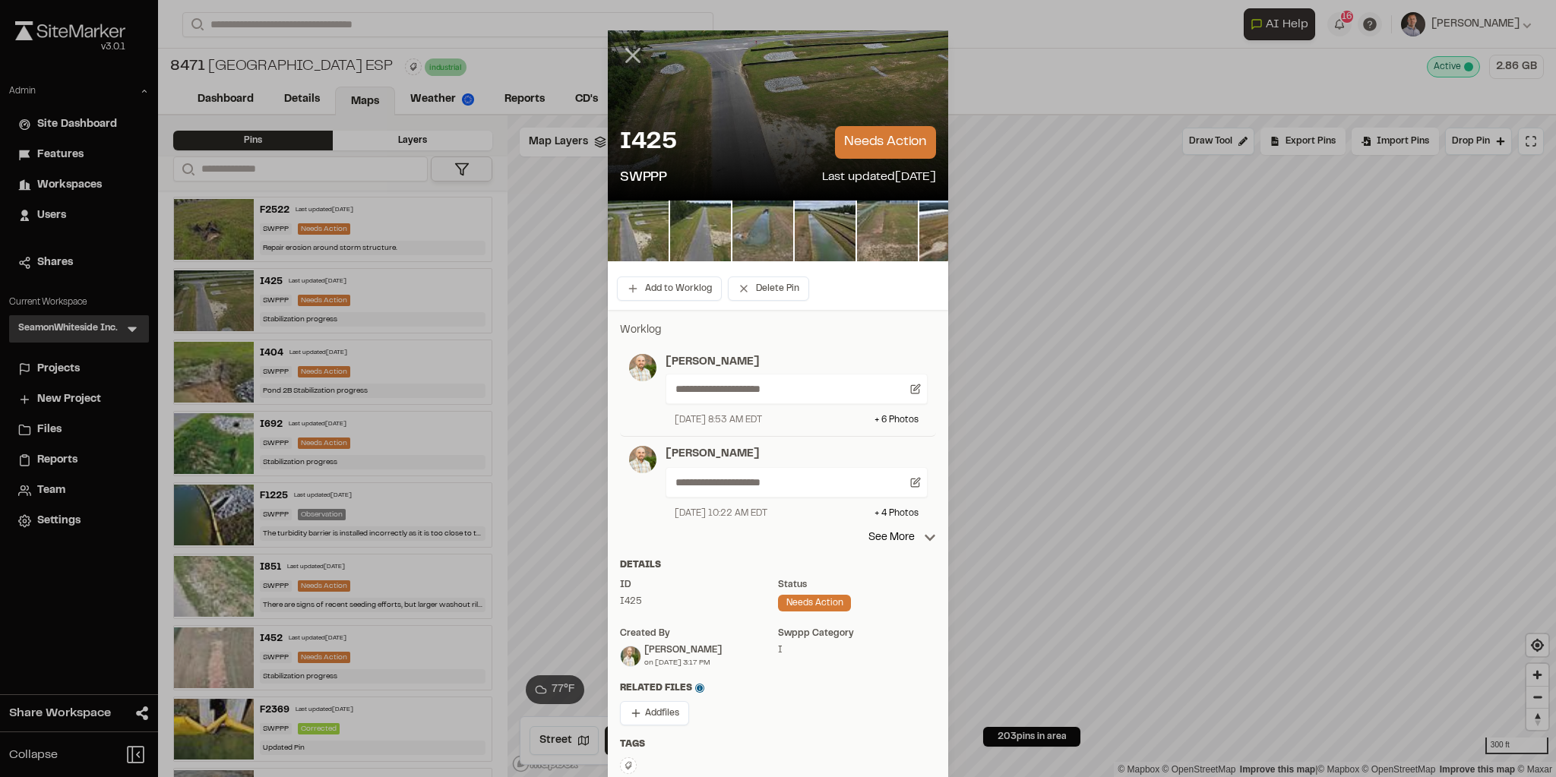
click at [627, 55] on line at bounding box center [633, 55] width 13 height 13
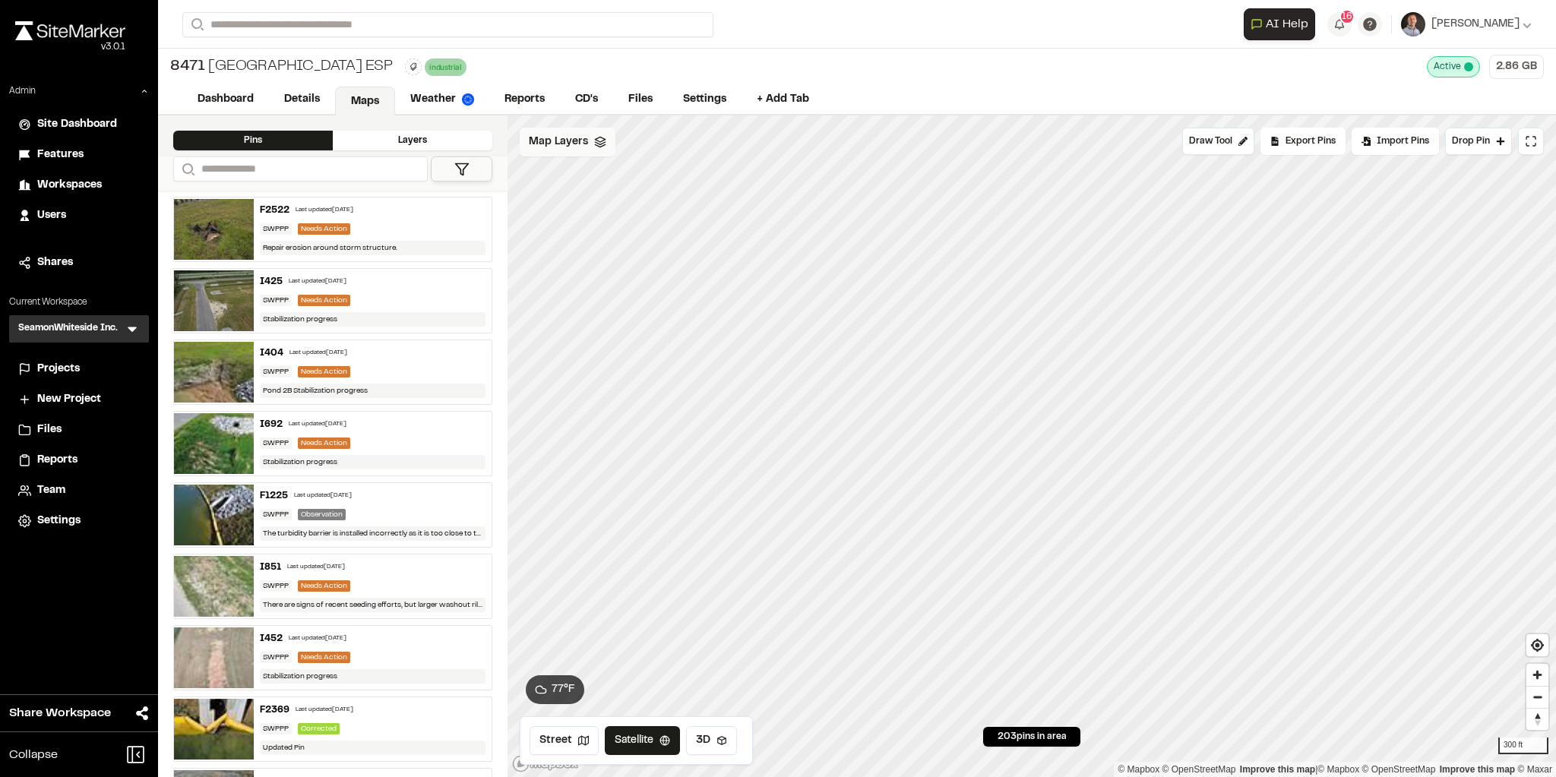
click at [550, 150] on div "Map Layers" at bounding box center [568, 142] width 96 height 29
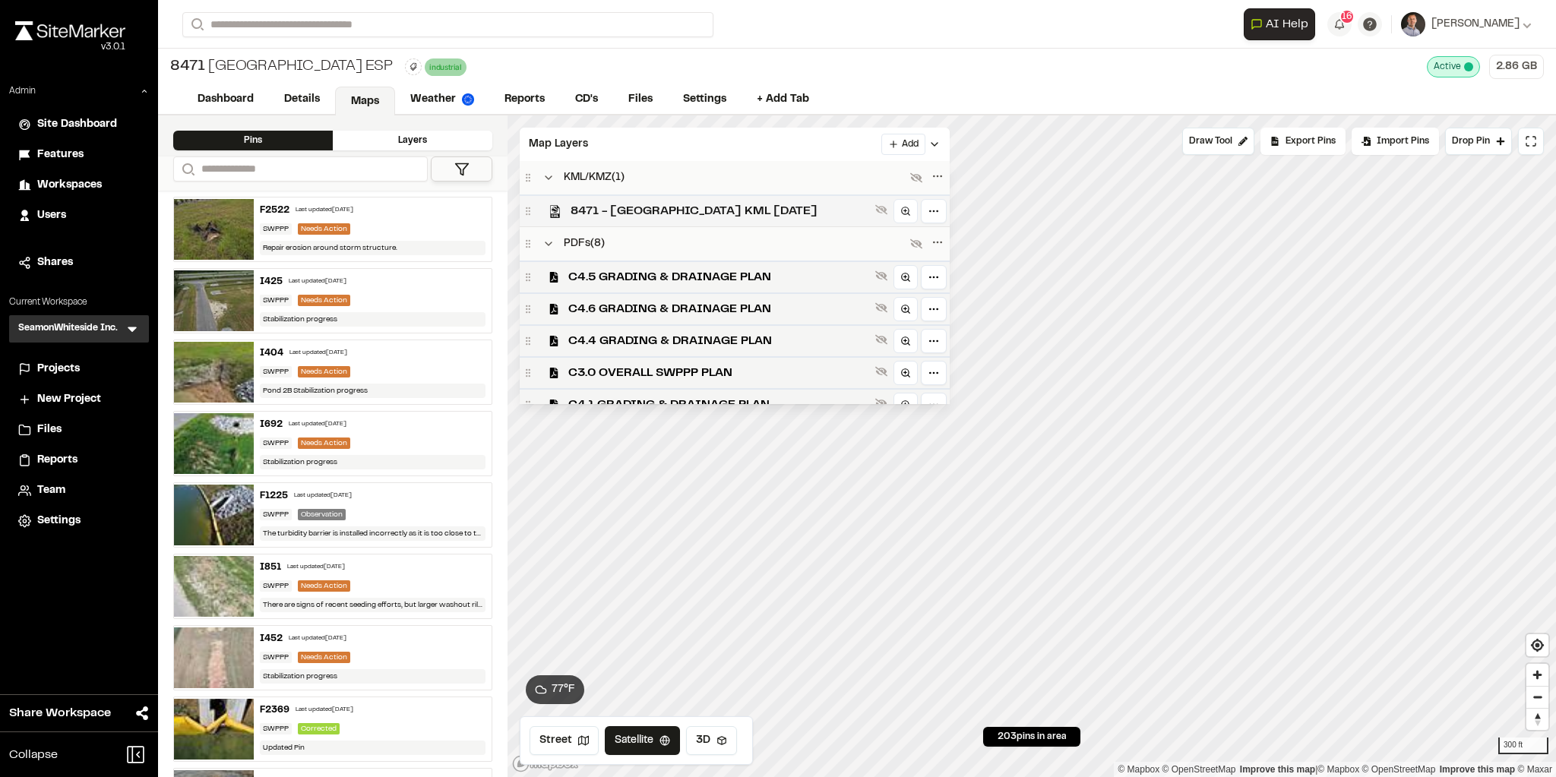
click at [622, 213] on span "8471 - [GEOGRAPHIC_DATA] KML [DATE]" at bounding box center [719, 211] width 299 height 18
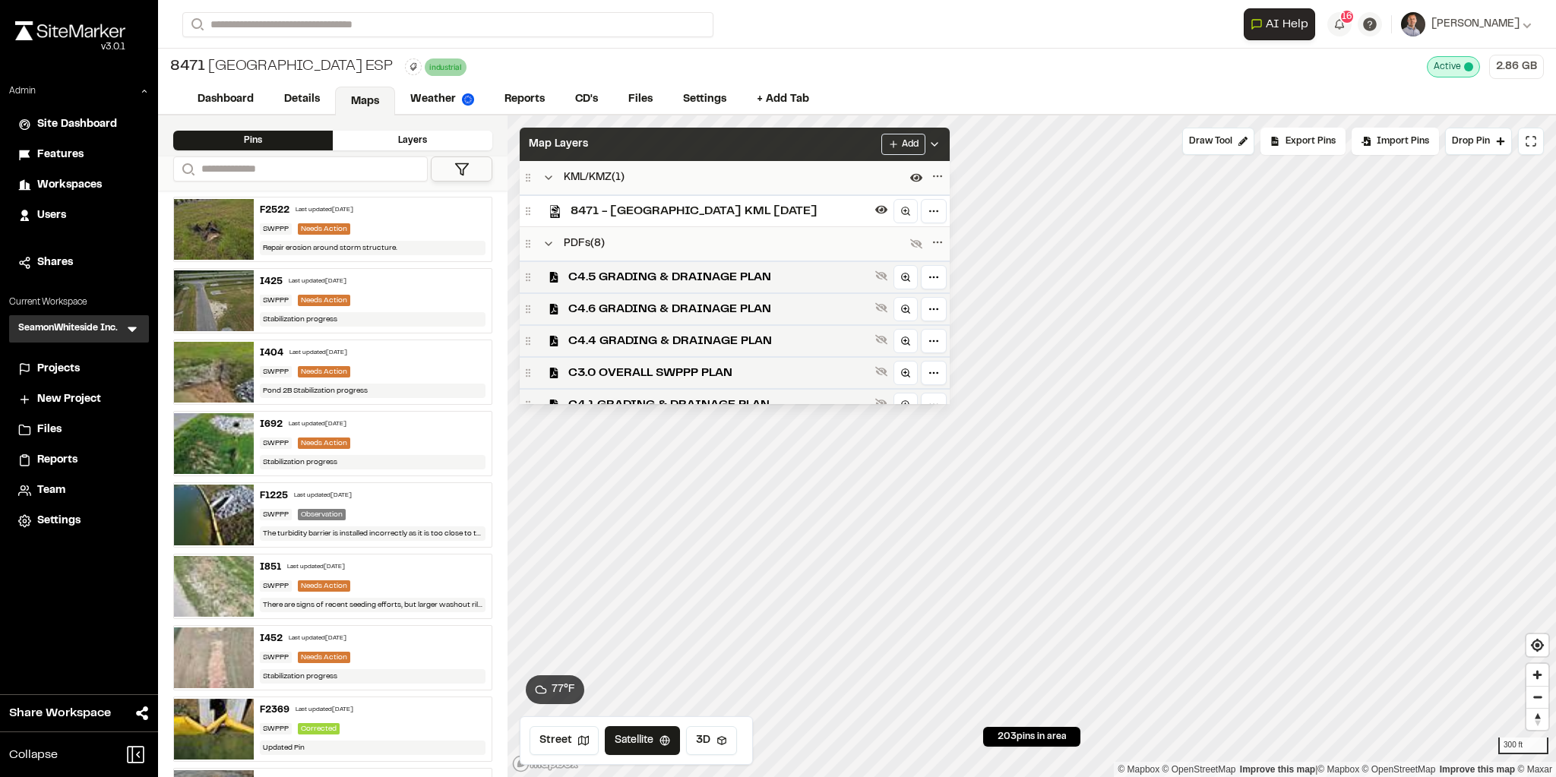
click at [660, 150] on div "Map Layers Add" at bounding box center [735, 144] width 430 height 33
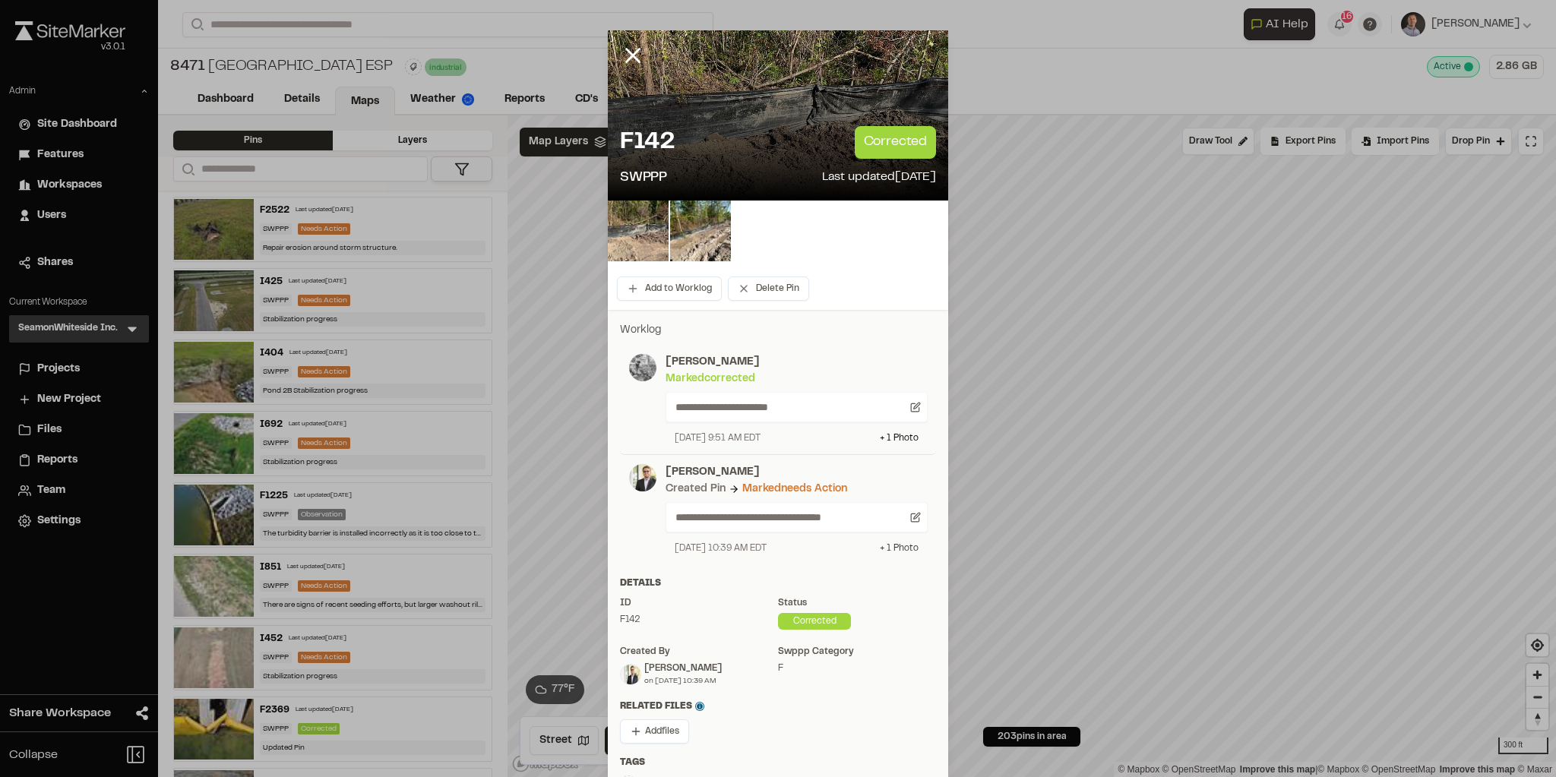
click at [884, 544] on div "+ 1 Photo" at bounding box center [899, 549] width 39 height 14
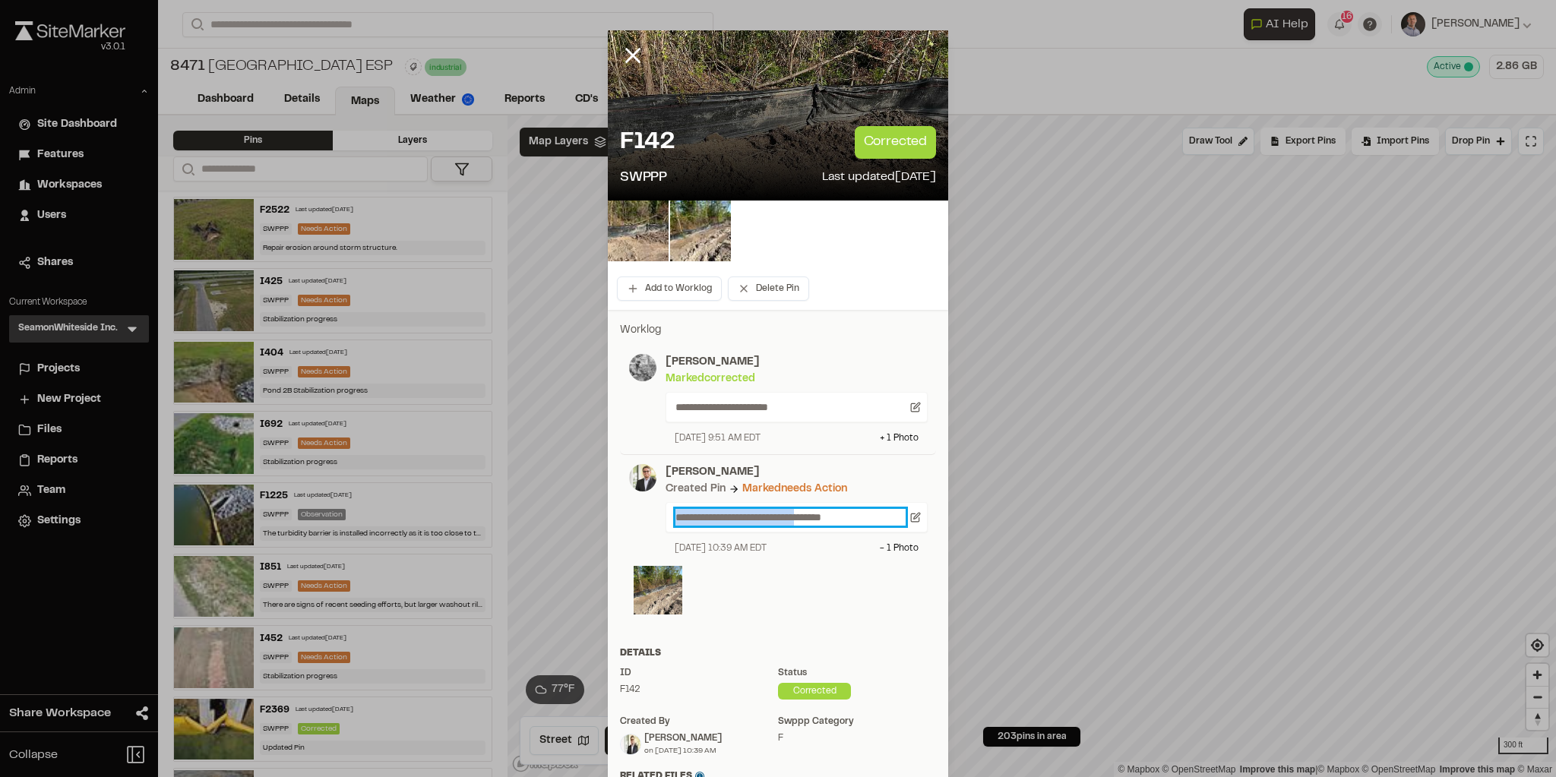
drag, startPoint x: 671, startPoint y: 518, endPoint x: 813, endPoint y: 512, distance: 142.2
click at [813, 512] on p "**********" at bounding box center [790, 517] width 230 height 17
drag, startPoint x: 735, startPoint y: 490, endPoint x: 840, endPoint y: 485, distance: 104.9
click at [840, 485] on div "Created Pin Marked needs action" at bounding box center [796, 489] width 262 height 17
click at [645, 555] on img at bounding box center [658, 590] width 49 height 49
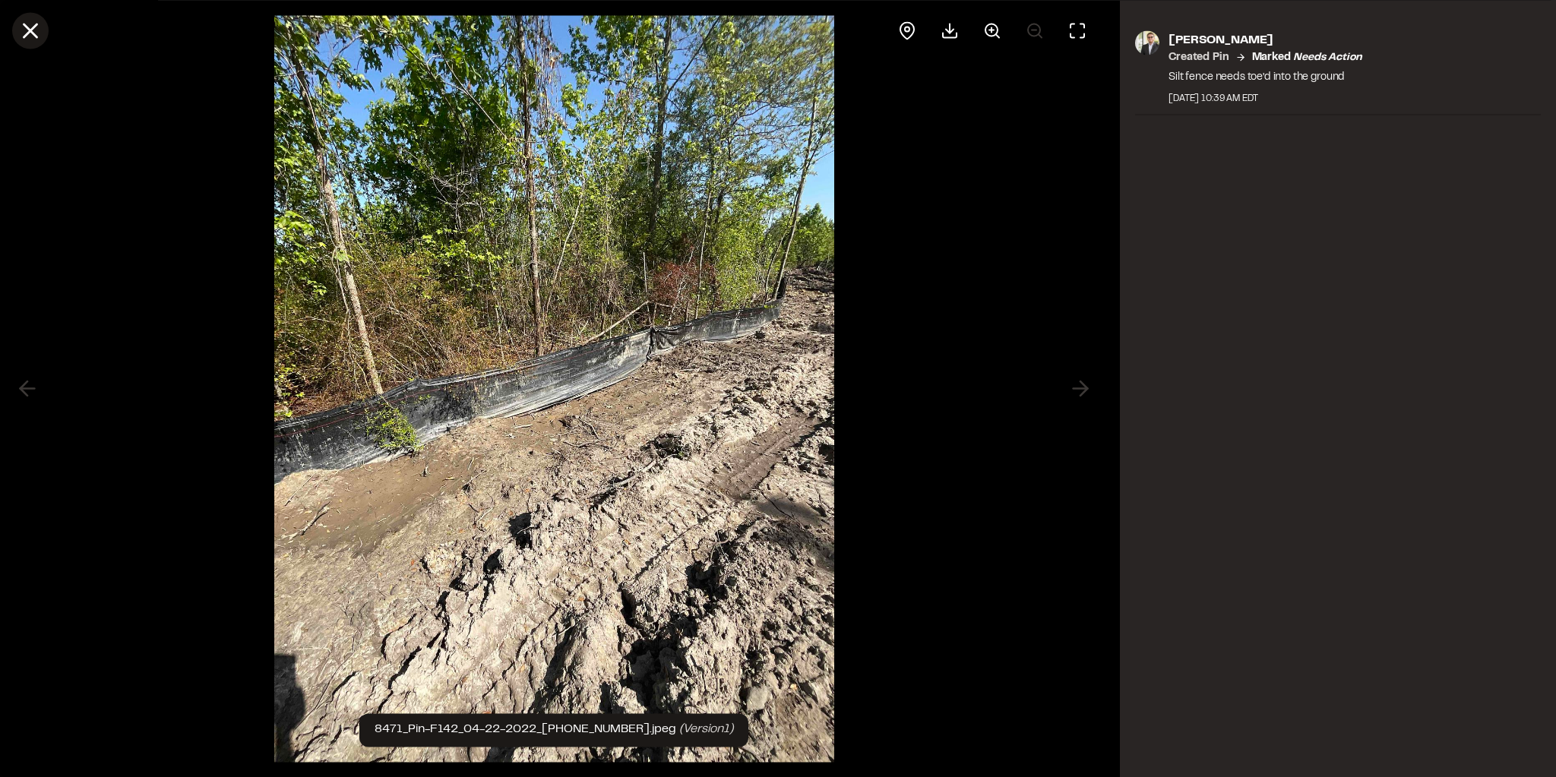
click at [33, 35] on icon at bounding box center [30, 30] width 26 height 26
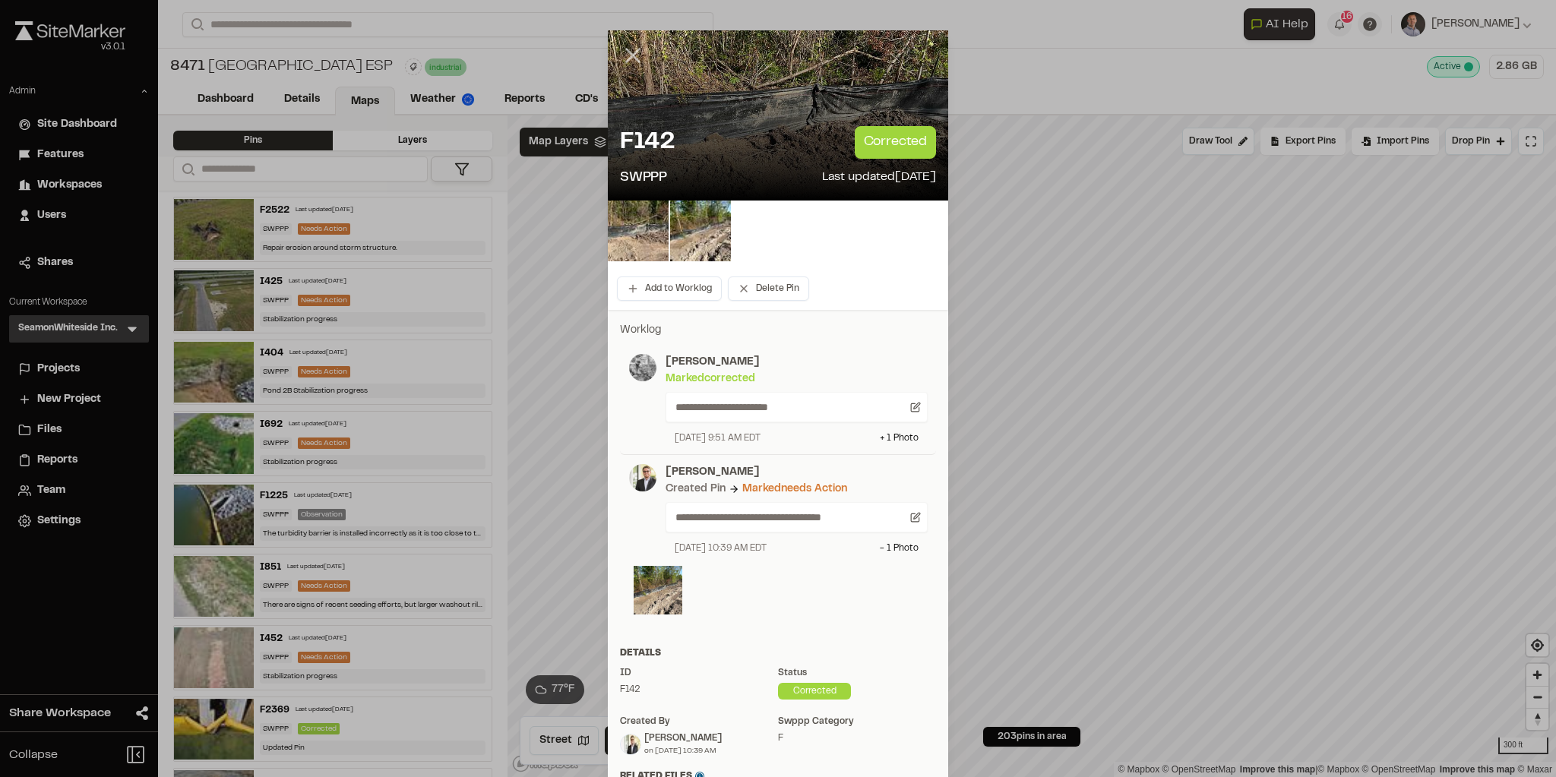
click at [630, 59] on icon at bounding box center [633, 56] width 26 height 26
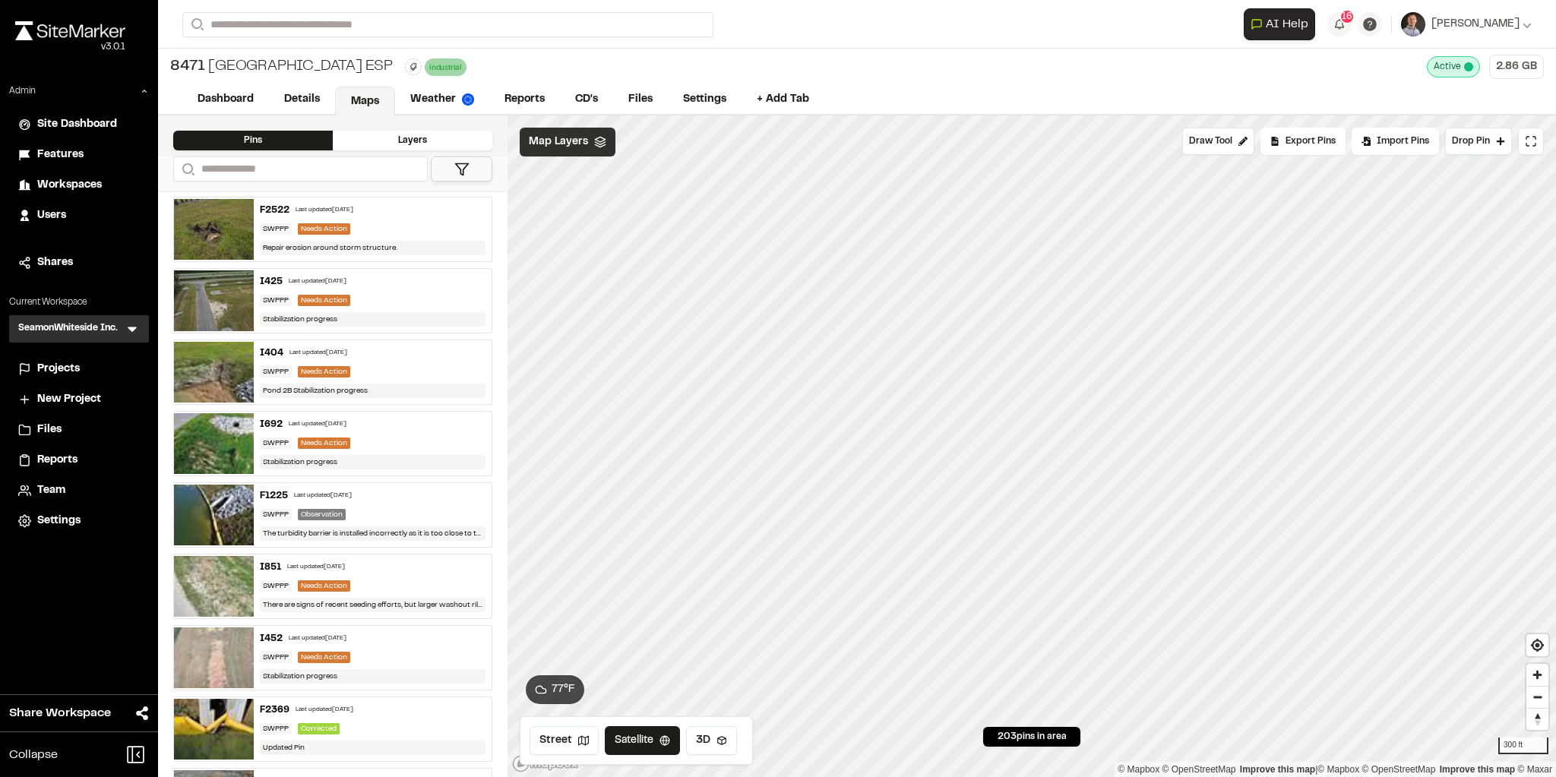
click at [551, 148] on span "Map Layers" at bounding box center [558, 142] width 59 height 17
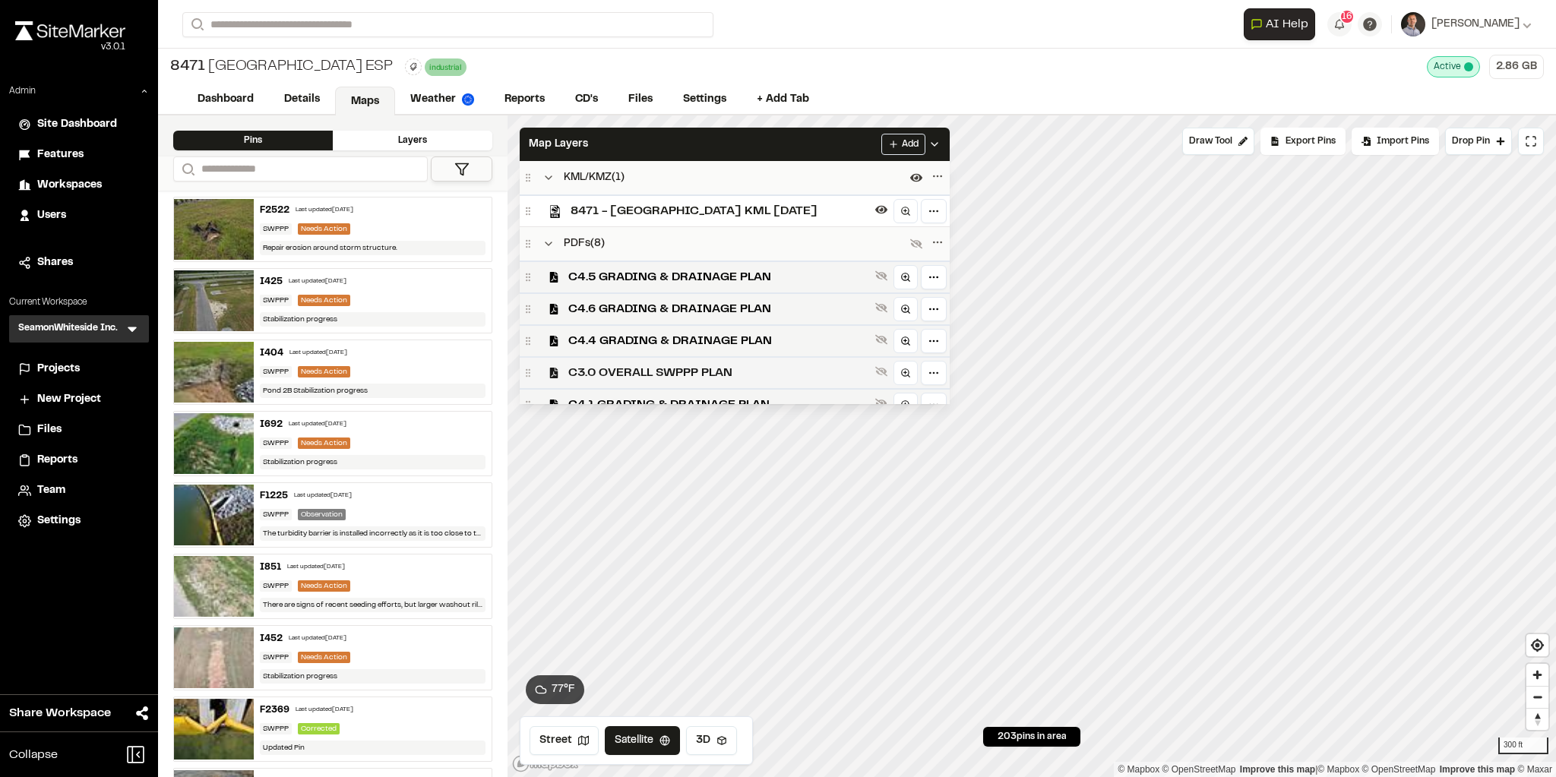
scroll to position [179, 0]
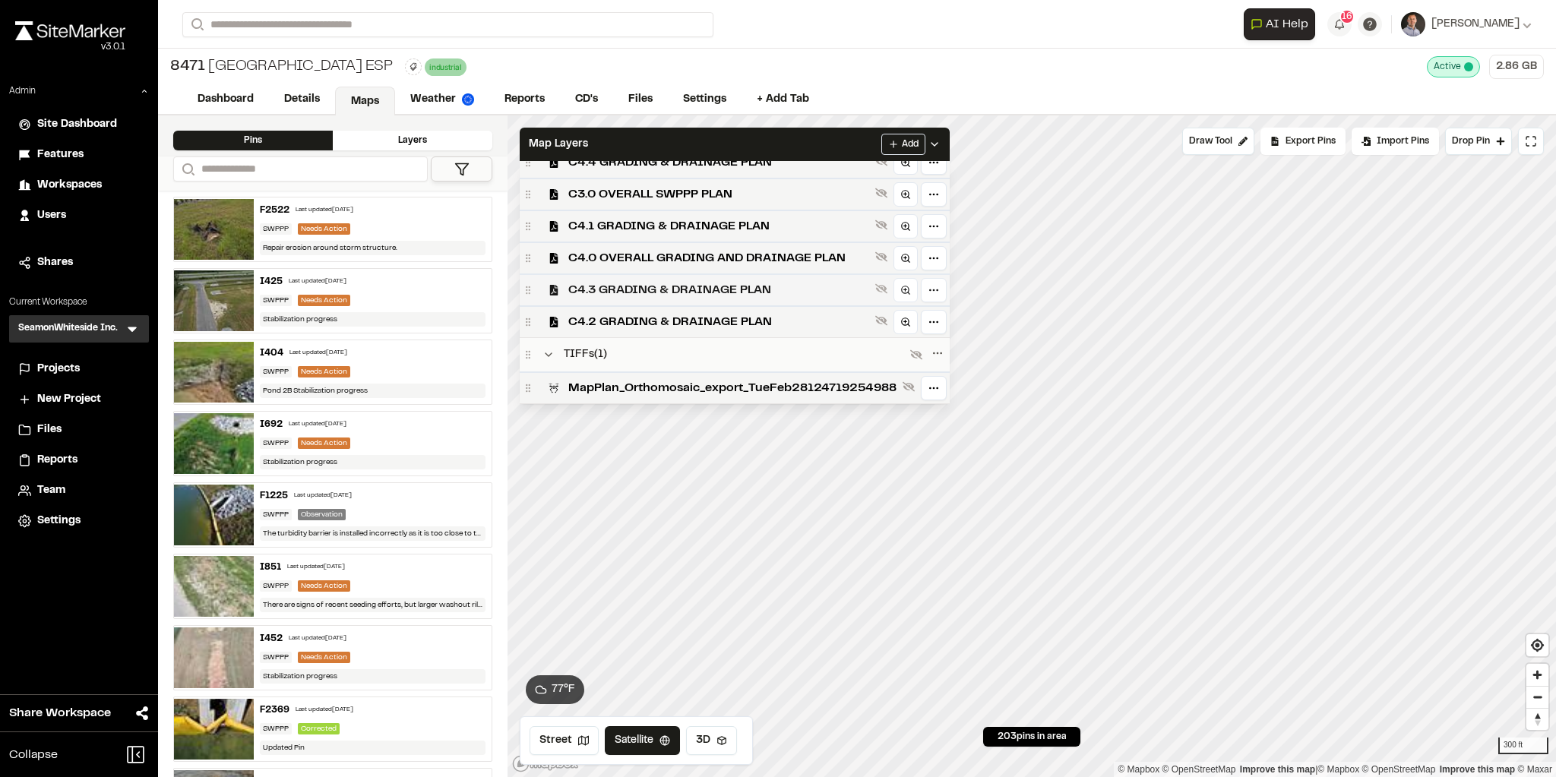
click at [656, 286] on span "C4.3 GRADING & DRAINAGE PLAN" at bounding box center [718, 290] width 301 height 18
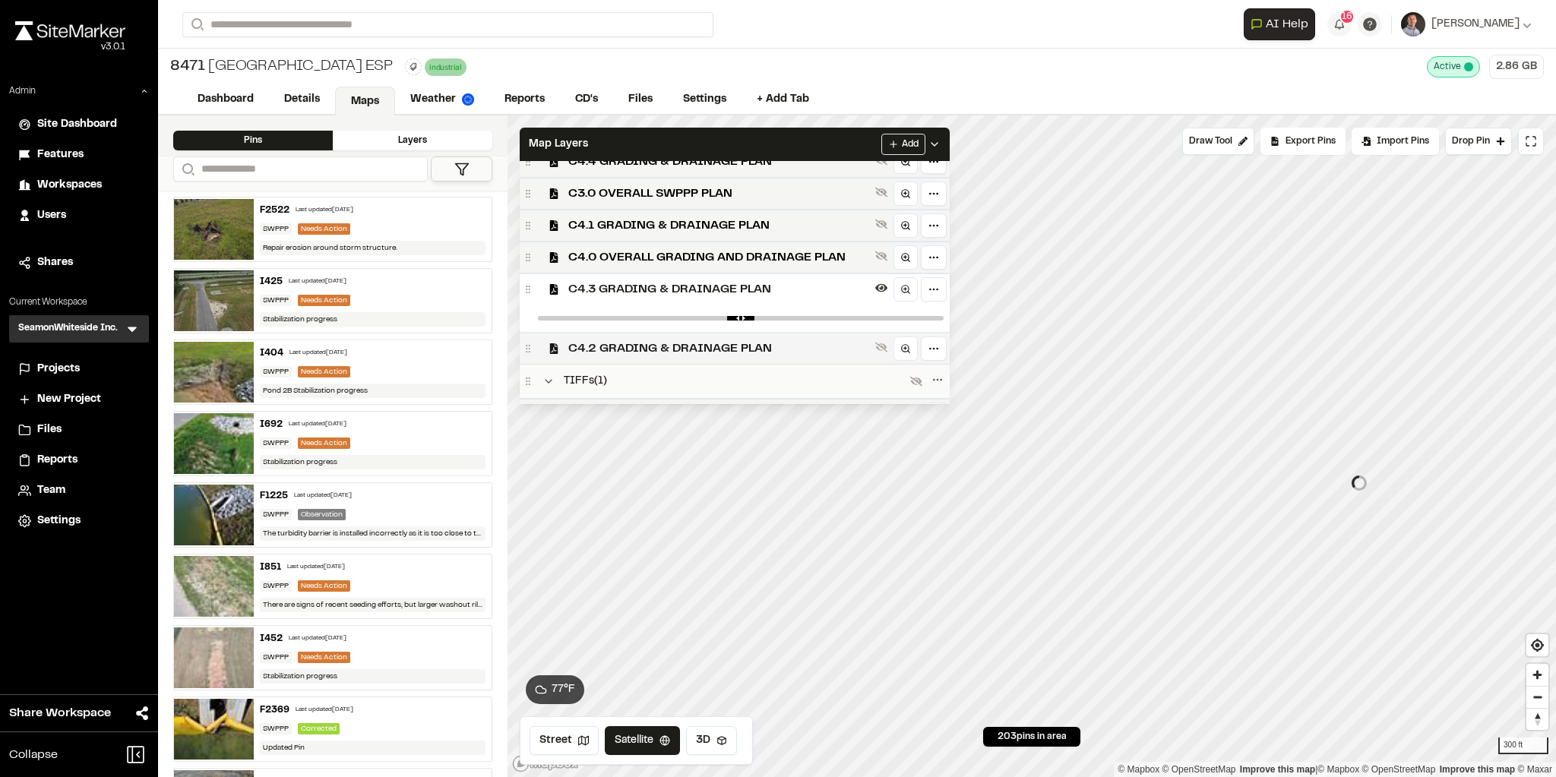
click at [655, 349] on span "C4.2 GRADING & DRAINAGE PLAN" at bounding box center [718, 349] width 301 height 18
click at [663, 256] on span "C4.0 OVERALL GRADING AND DRAINAGE PLAN" at bounding box center [718, 257] width 301 height 18
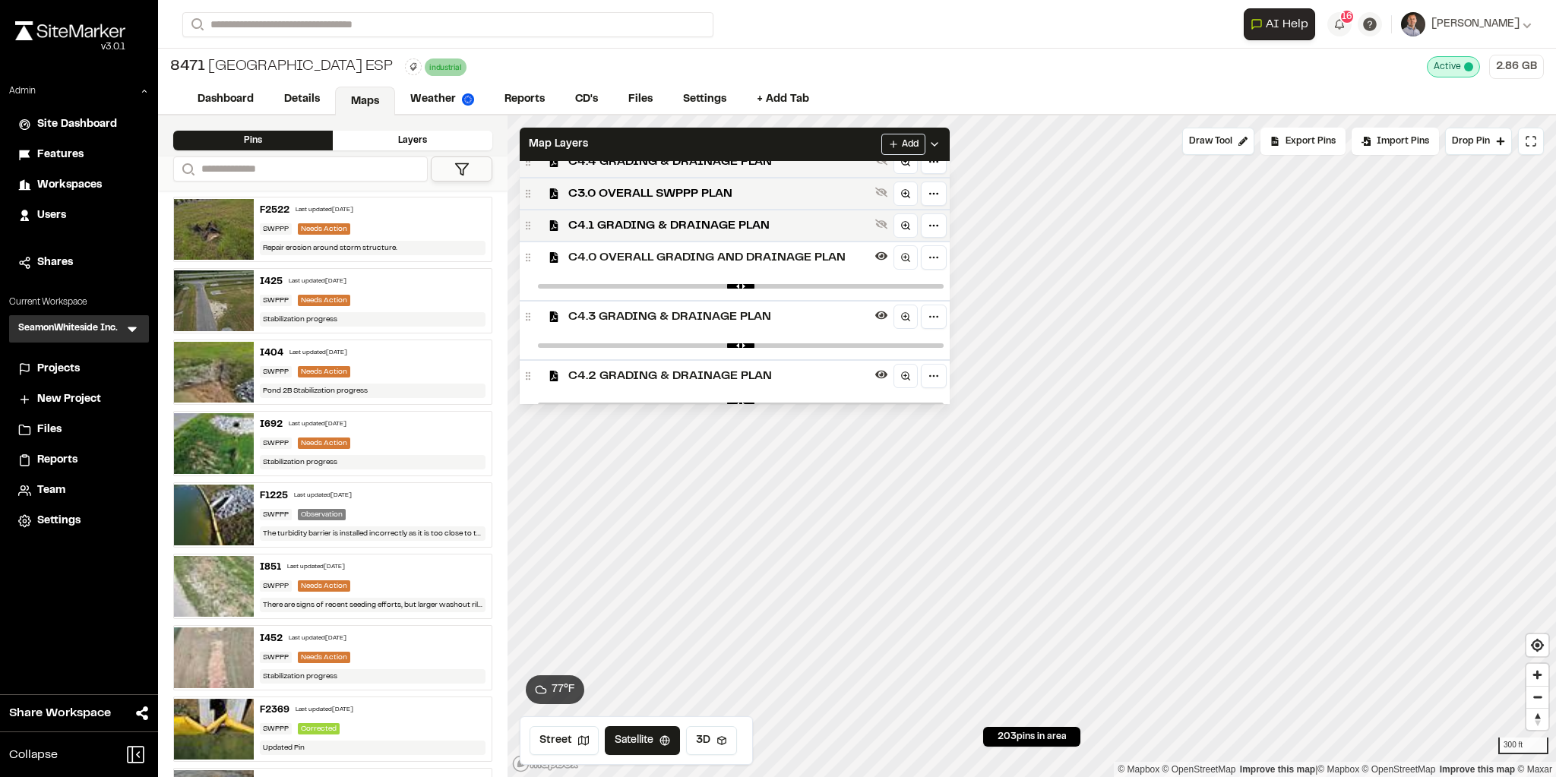
click at [678, 314] on span "C4.3 GRADING & DRAINAGE PLAN" at bounding box center [718, 317] width 301 height 18
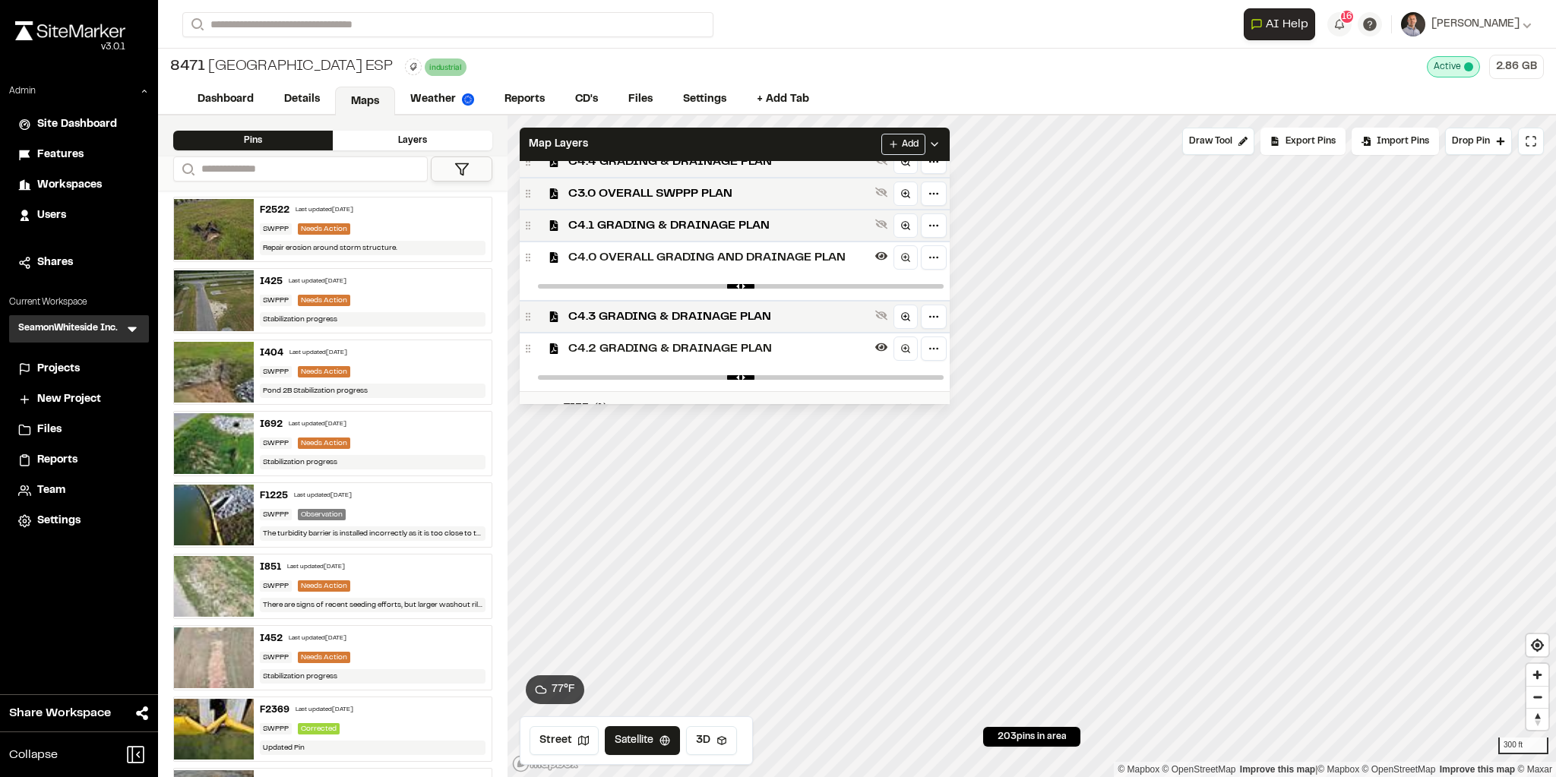
click at [689, 346] on span "C4.2 GRADING & DRAINAGE PLAN" at bounding box center [718, 349] width 301 height 18
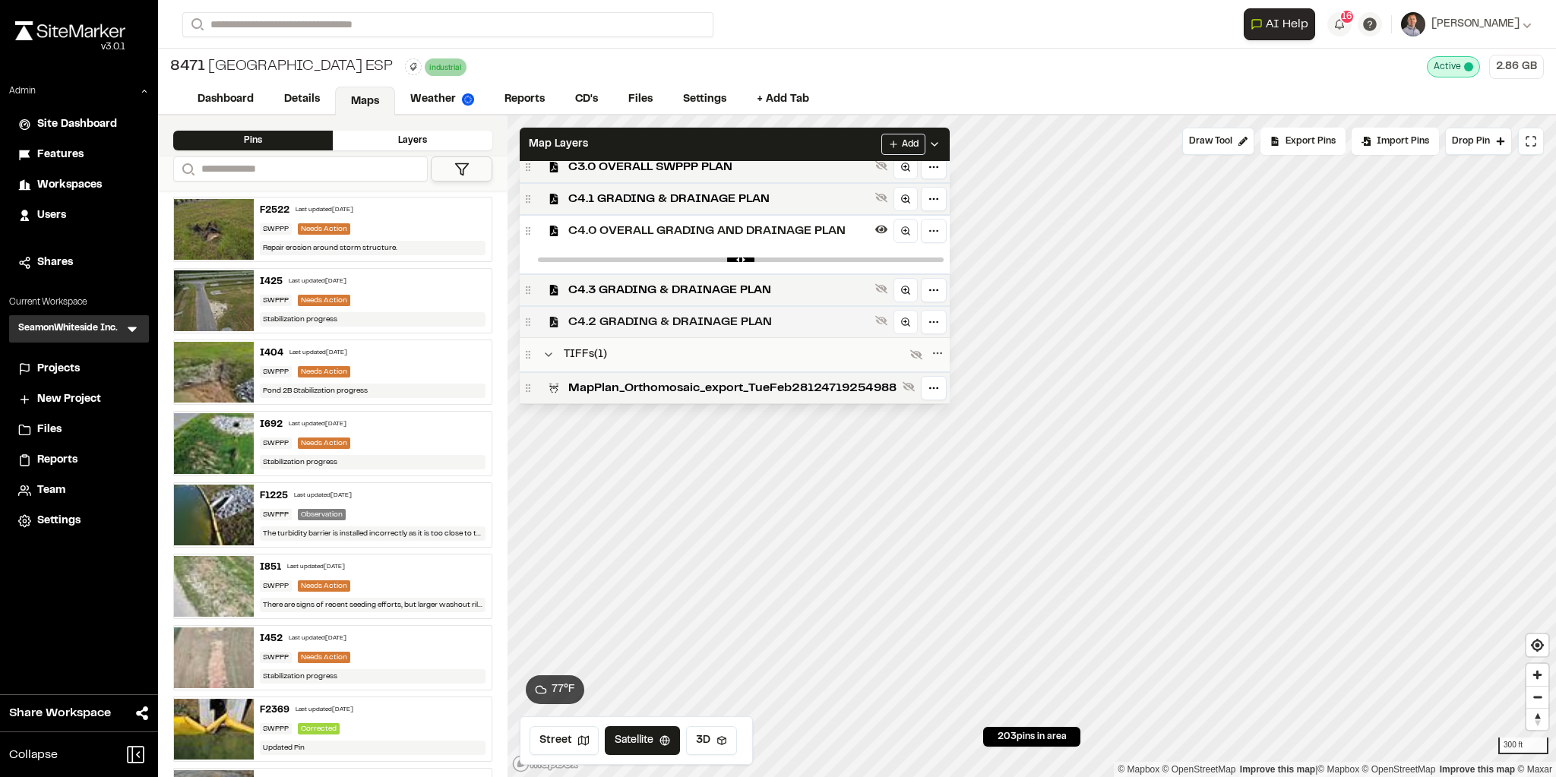
scroll to position [207, 0]
click at [767, 135] on div "Map Layers Add" at bounding box center [735, 144] width 430 height 33
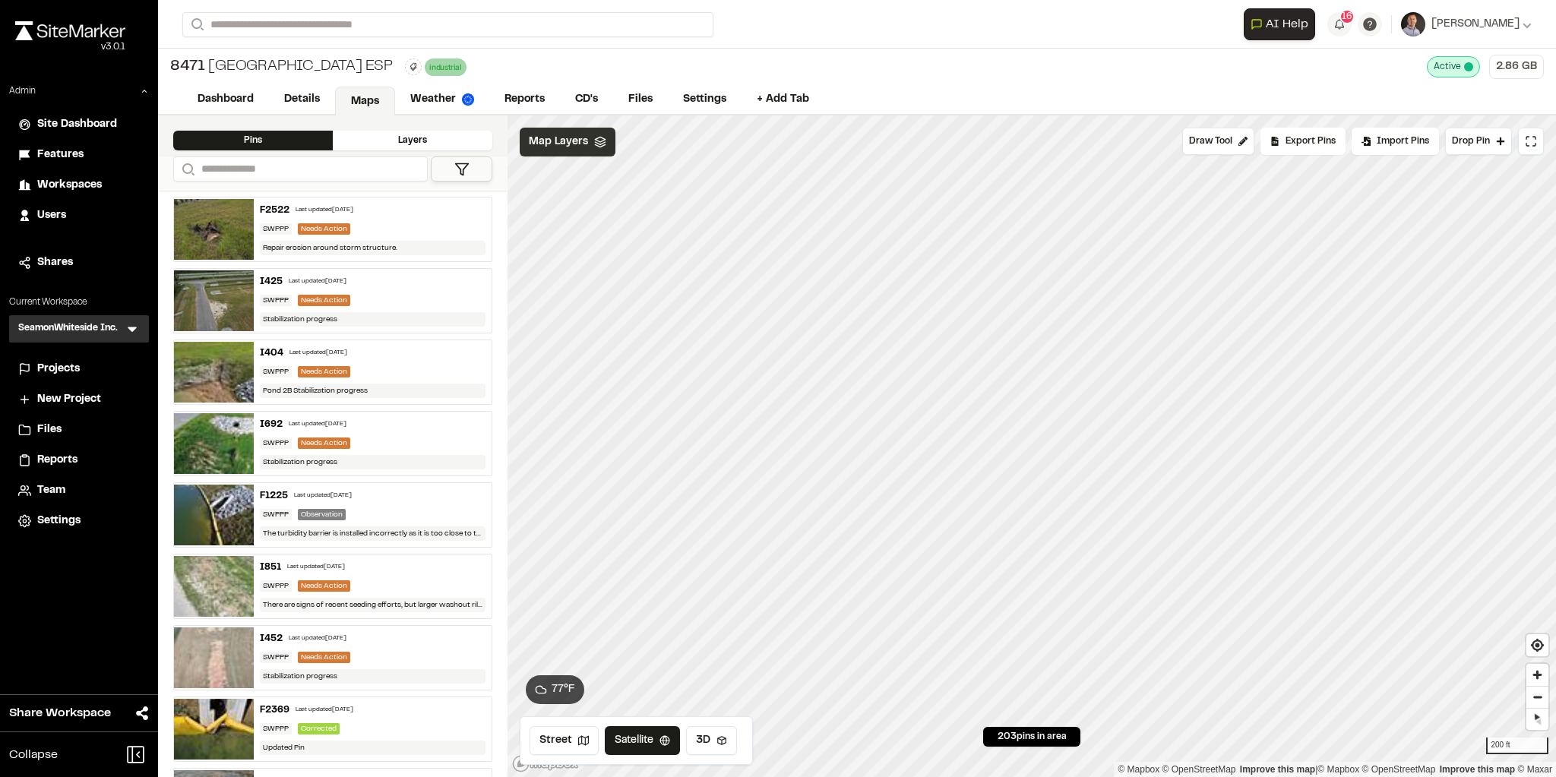
click at [577, 147] on span "Map Layers" at bounding box center [558, 142] width 59 height 17
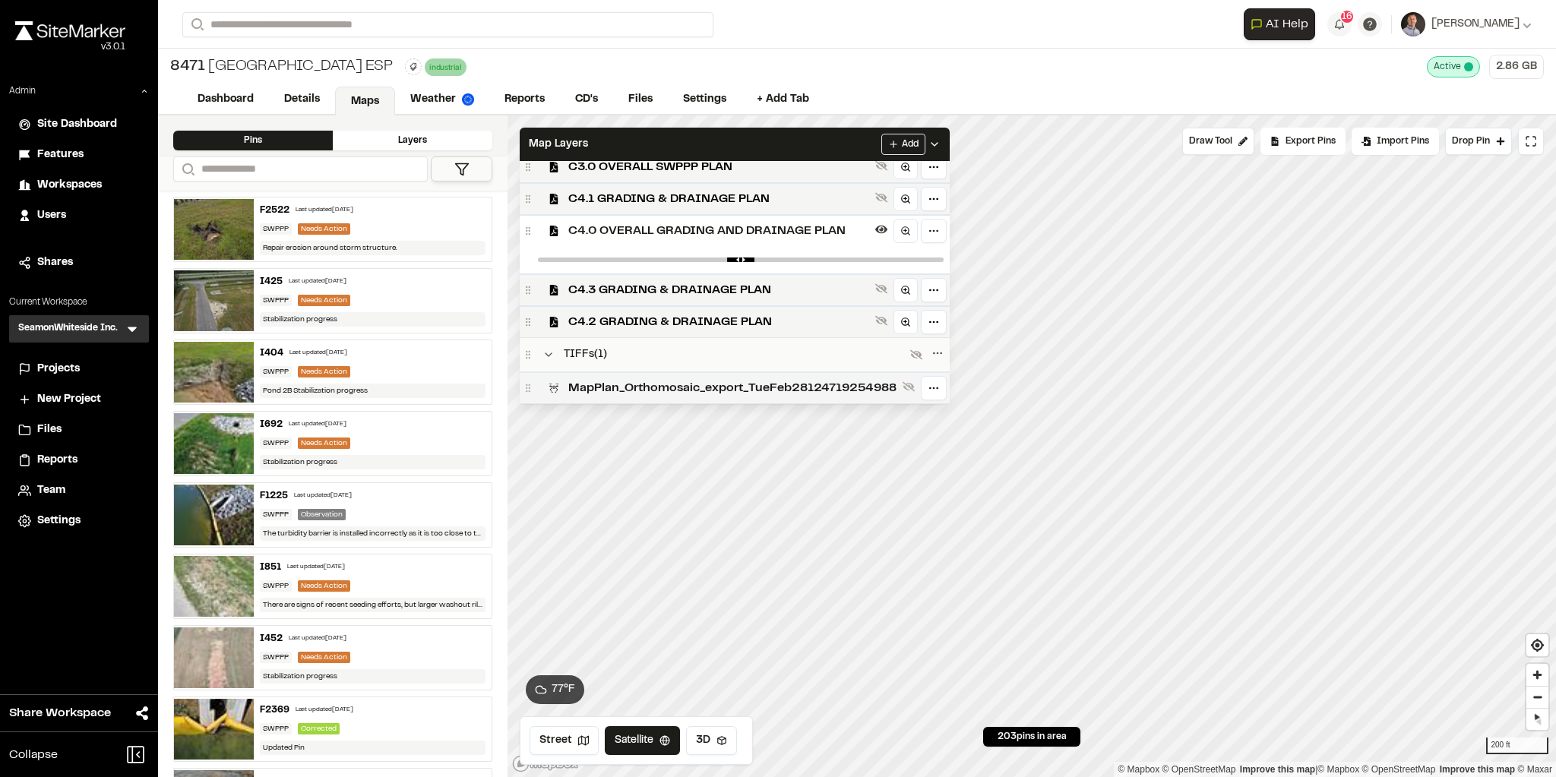
click at [618, 387] on span "MapPlan_Orthomosaic_export_TueFeb28124719254988" at bounding box center [732, 388] width 328 height 18
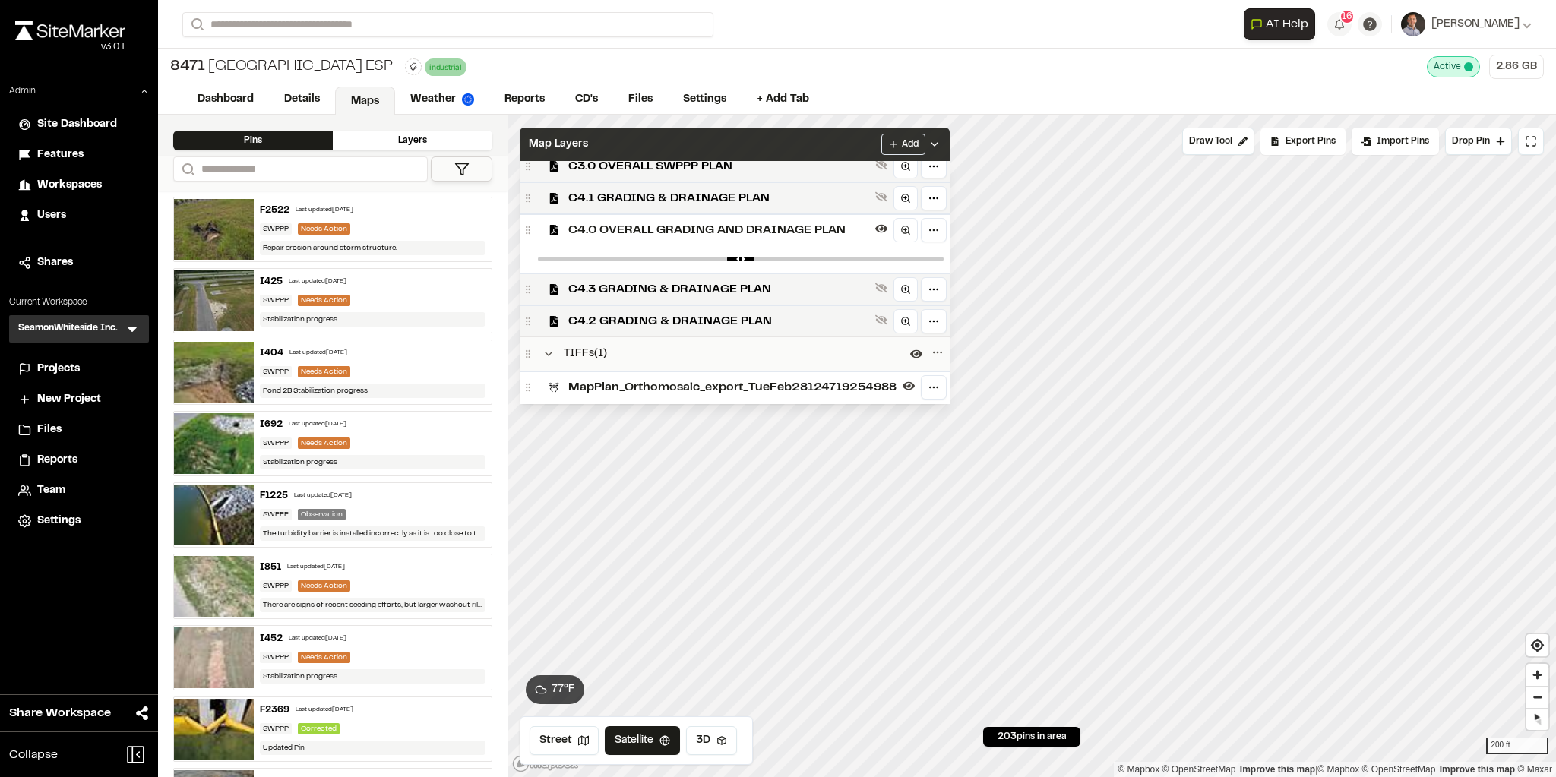
click at [785, 150] on div "Map Layers Add" at bounding box center [735, 144] width 430 height 33
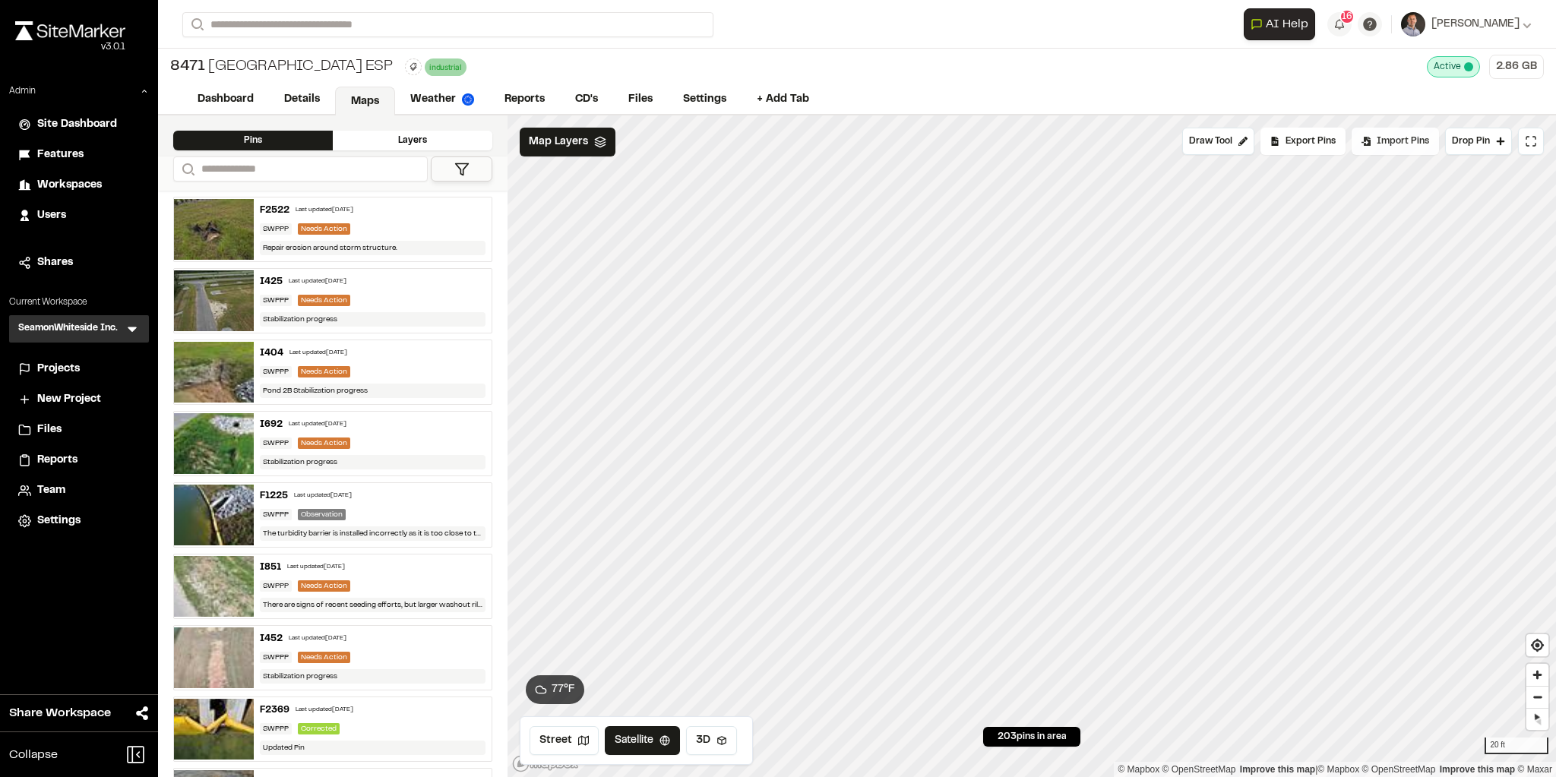
click at [1111, 139] on span "Import Pins" at bounding box center [1402, 141] width 52 height 14
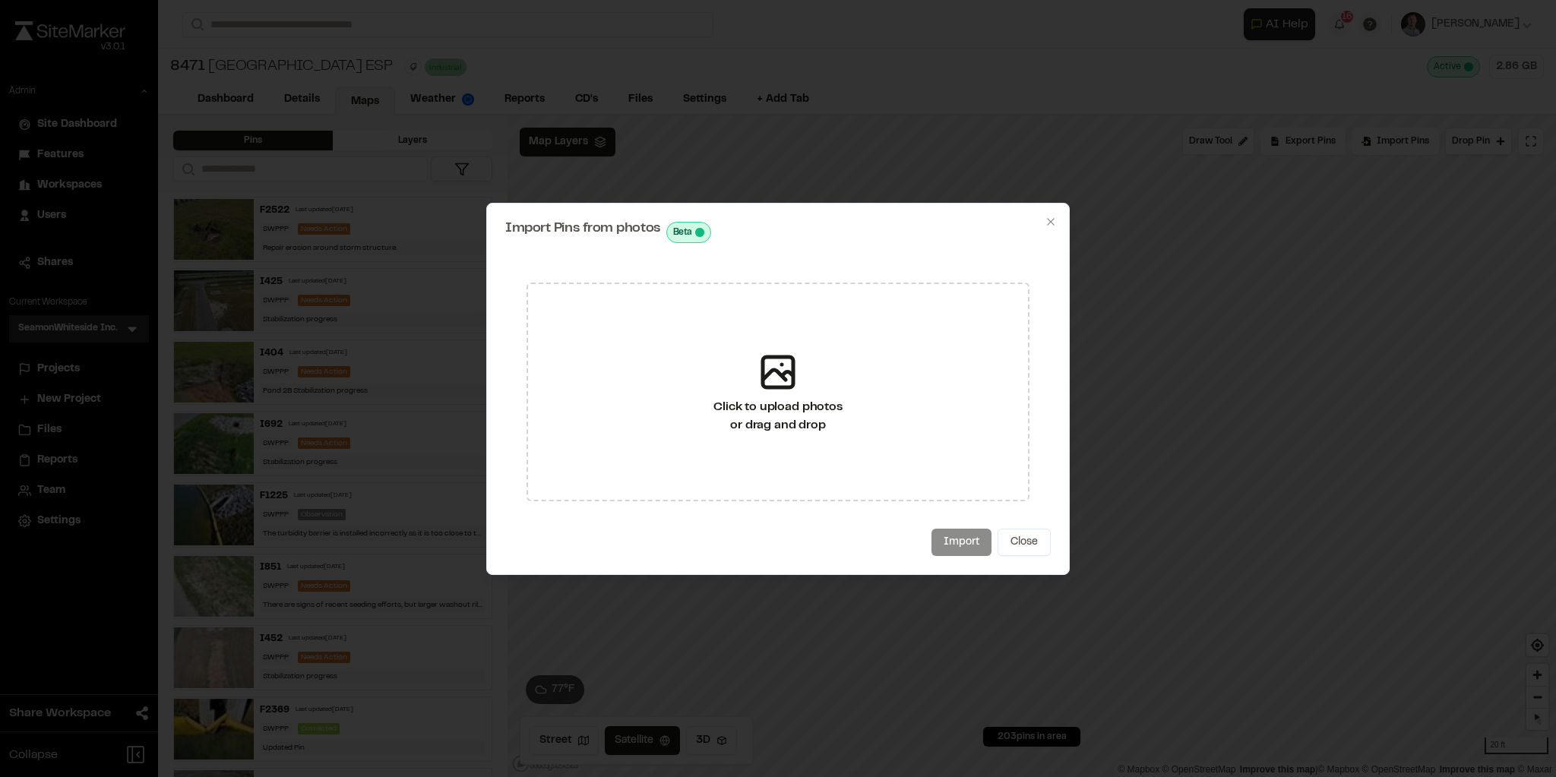
drag, startPoint x: 1017, startPoint y: 546, endPoint x: 1062, endPoint y: 514, distance: 55.0
click at [1018, 546] on button "Close" at bounding box center [1023, 542] width 53 height 27
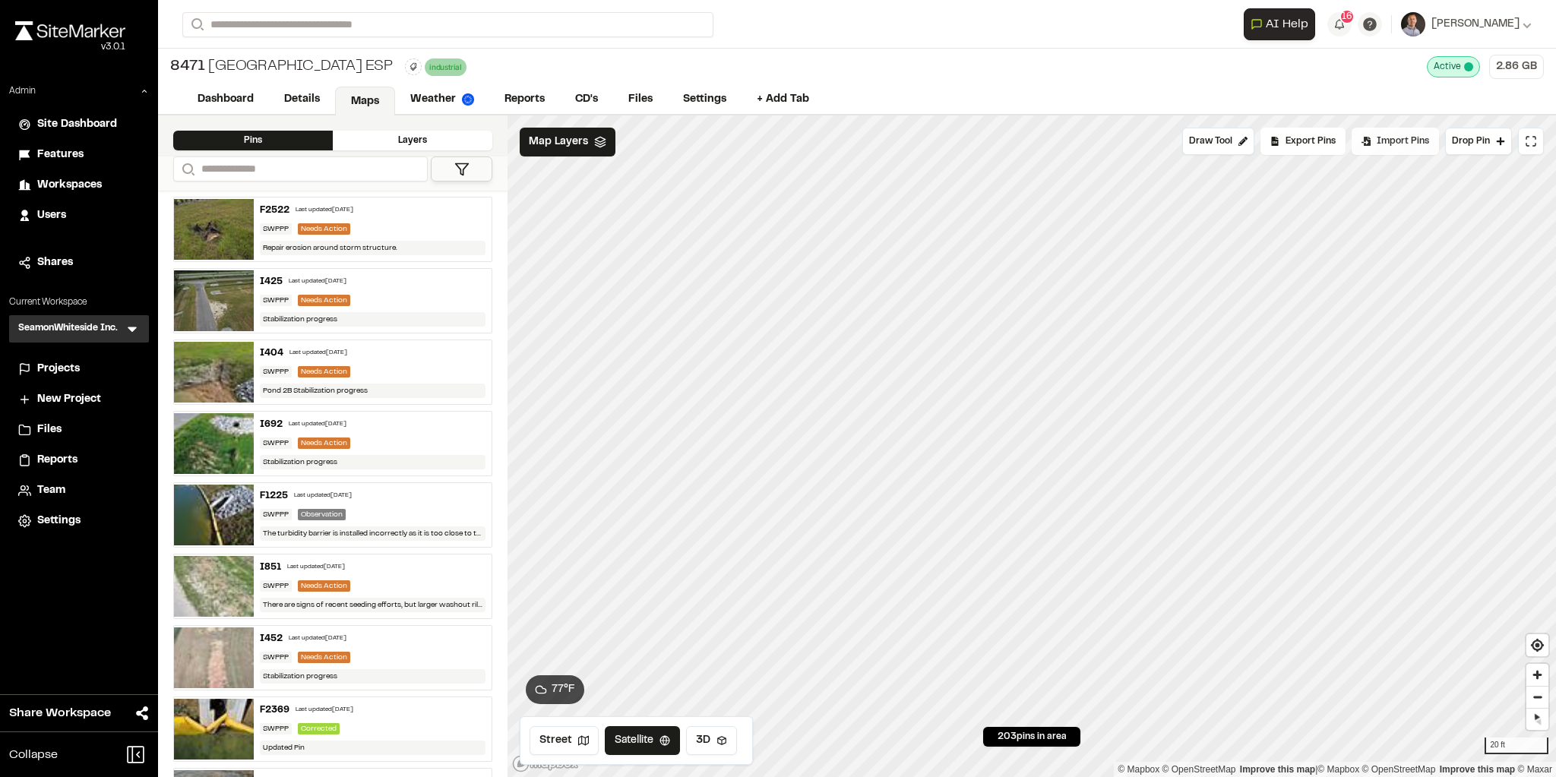
click at [1111, 138] on span "Import Pins" at bounding box center [1402, 141] width 52 height 14
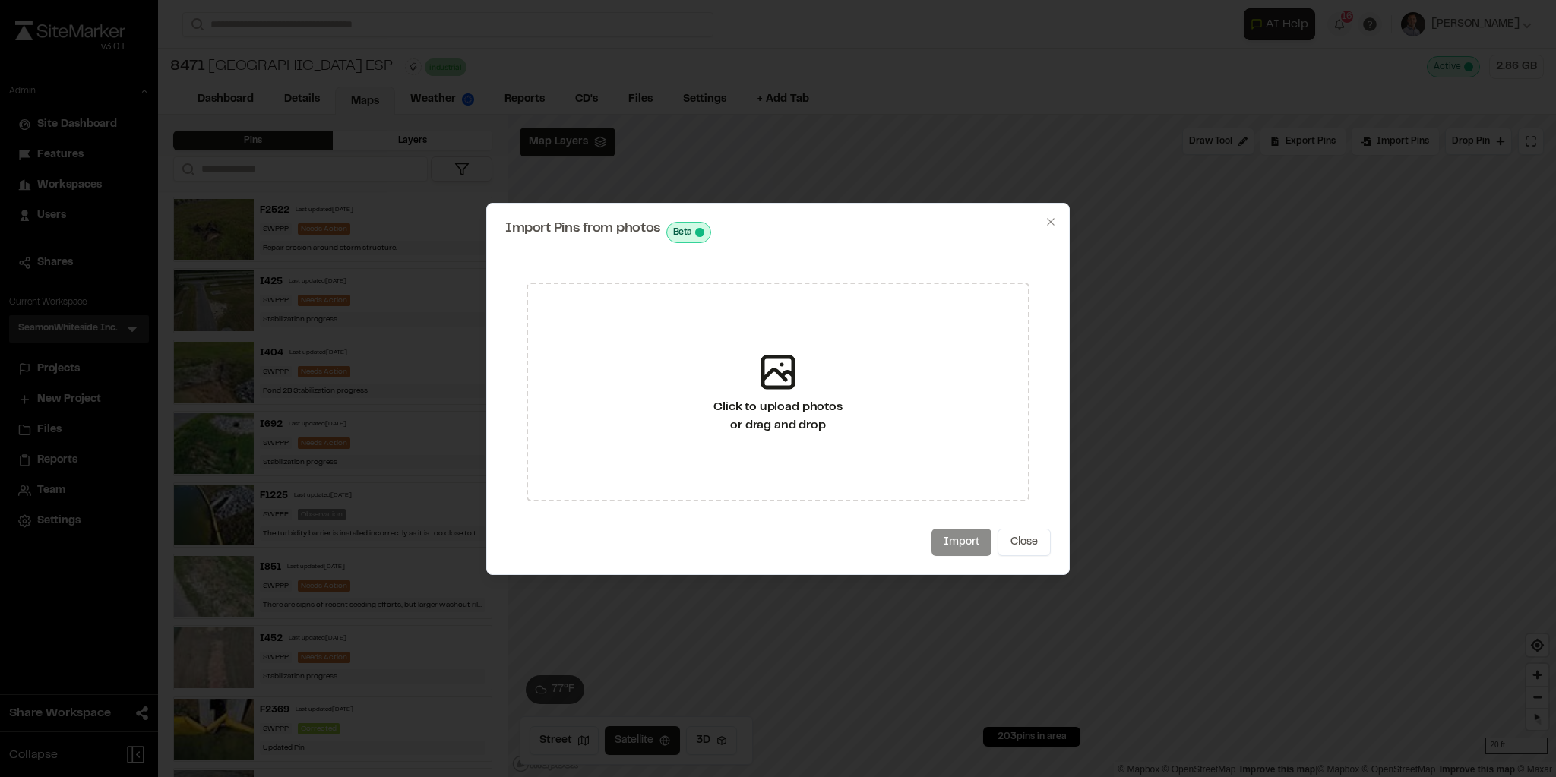
drag, startPoint x: 1025, startPoint y: 544, endPoint x: 1299, endPoint y: 353, distance: 334.0
click at [1028, 542] on button "Close" at bounding box center [1023, 542] width 53 height 27
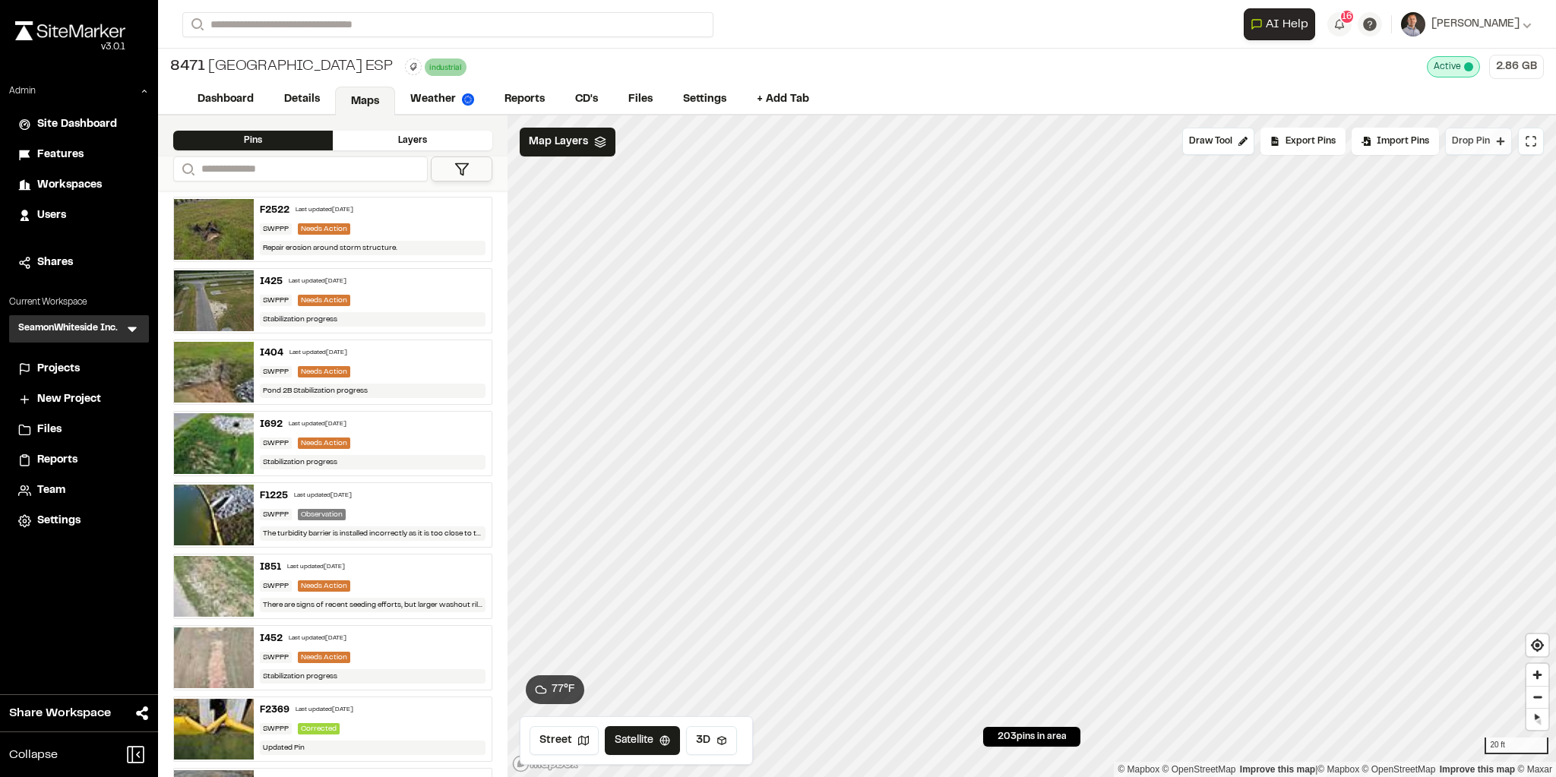
click at [1111, 152] on button "Drop Pin" at bounding box center [1478, 141] width 67 height 27
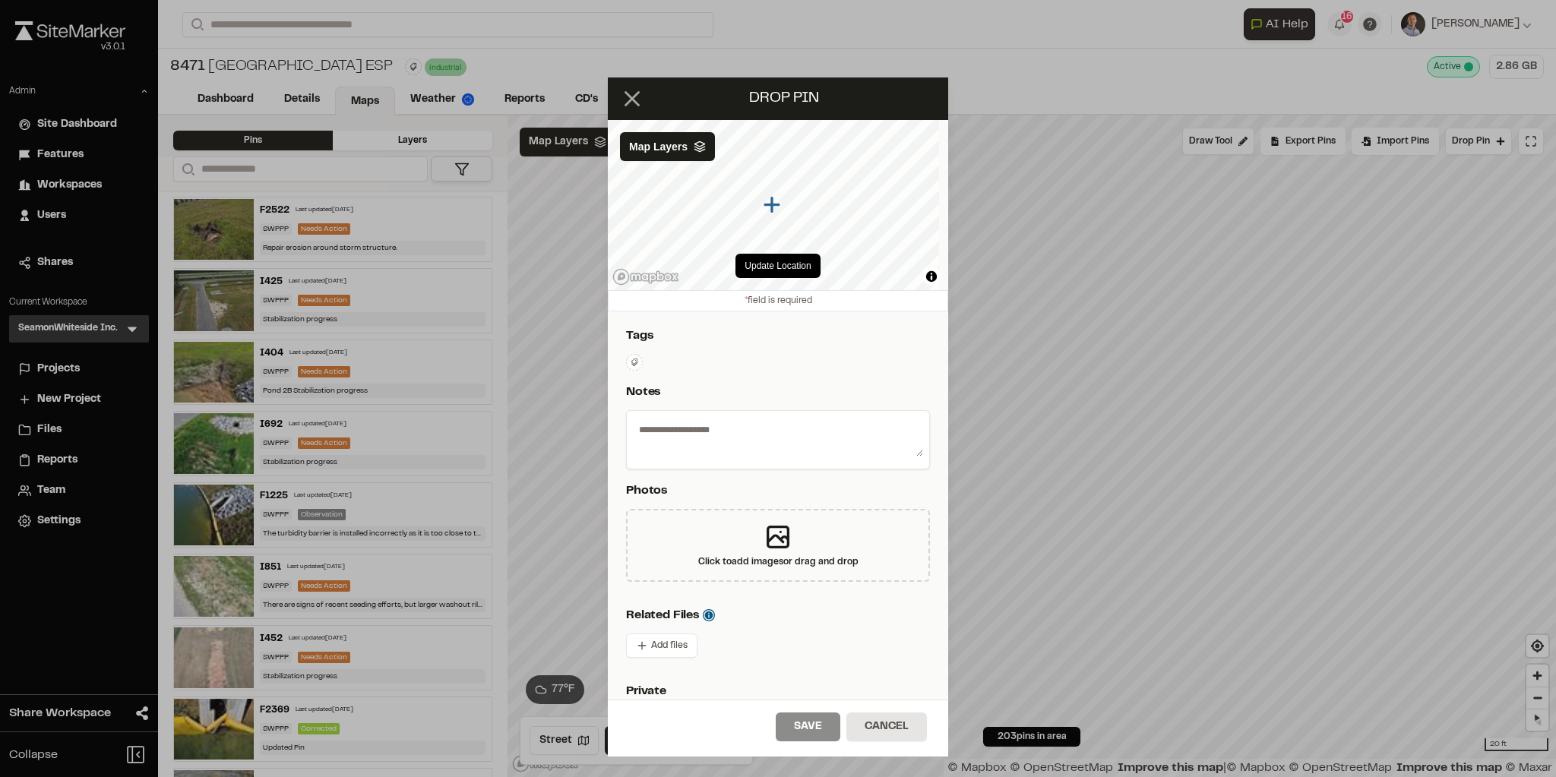
click at [640, 103] on icon at bounding box center [632, 99] width 26 height 26
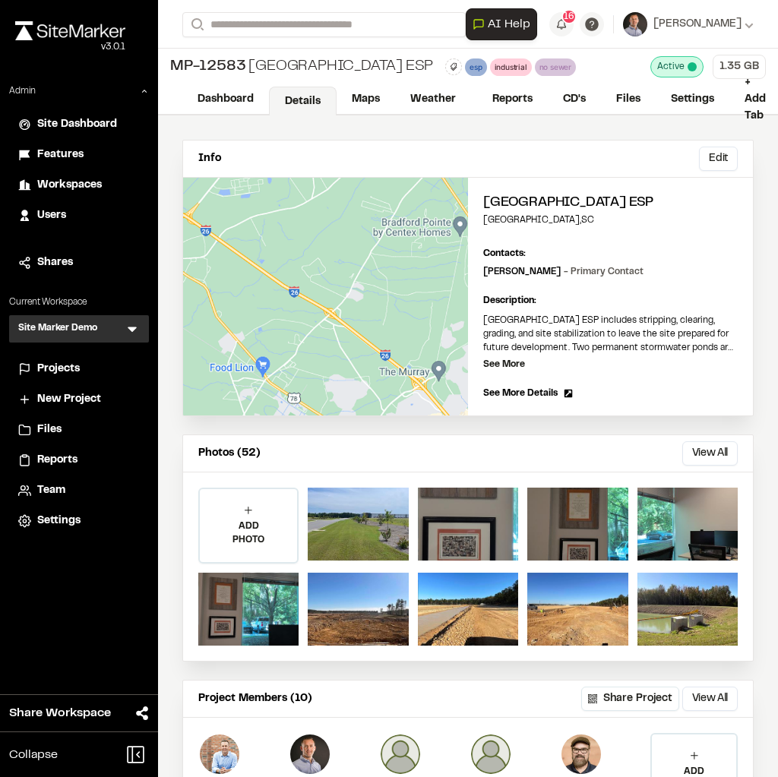
scroll to position [130, 0]
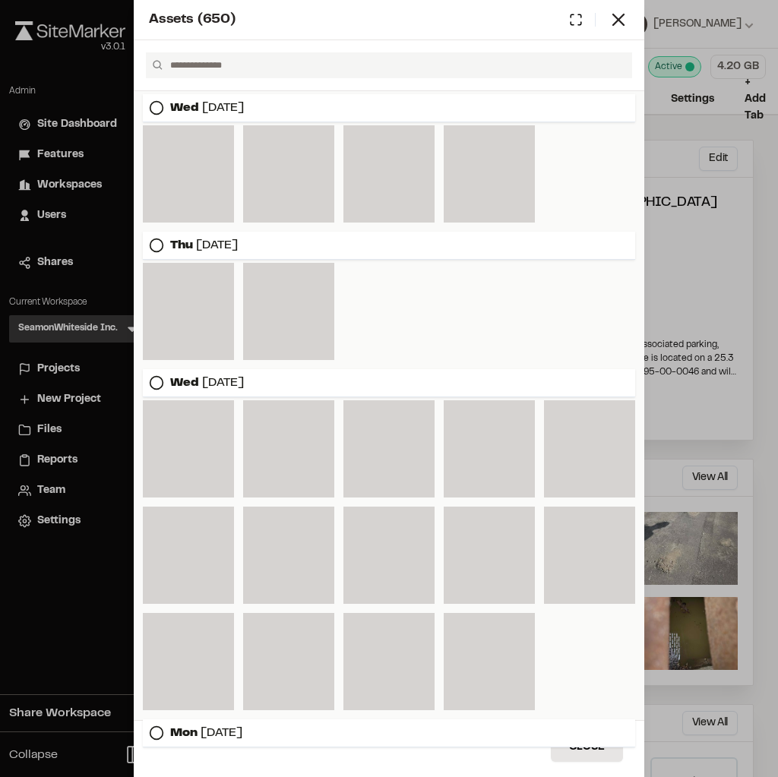
scroll to position [3301, 0]
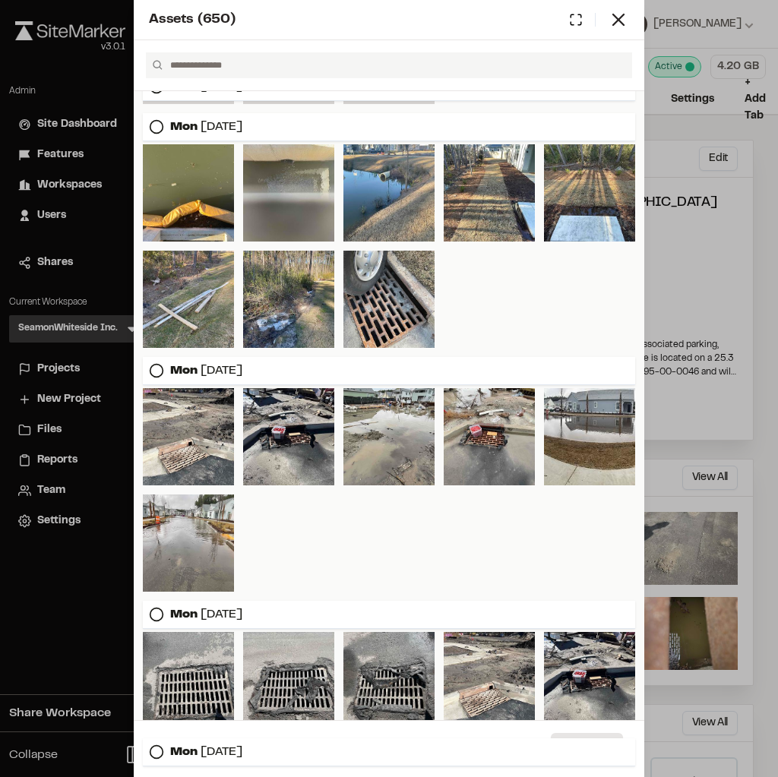
click at [617, 19] on icon at bounding box center [618, 19] width 21 height 21
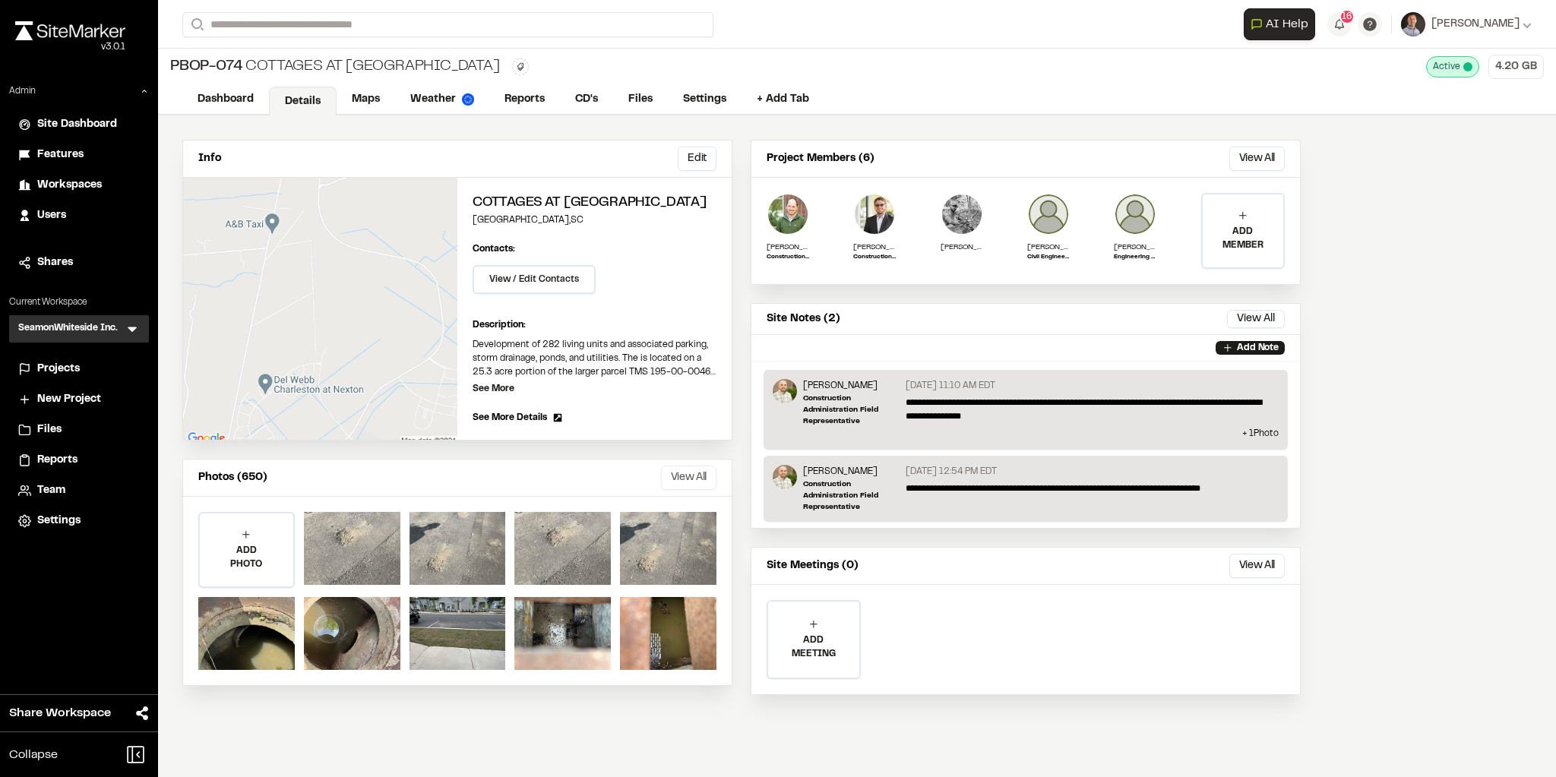
click at [700, 467] on button "View All" at bounding box center [688, 478] width 55 height 24
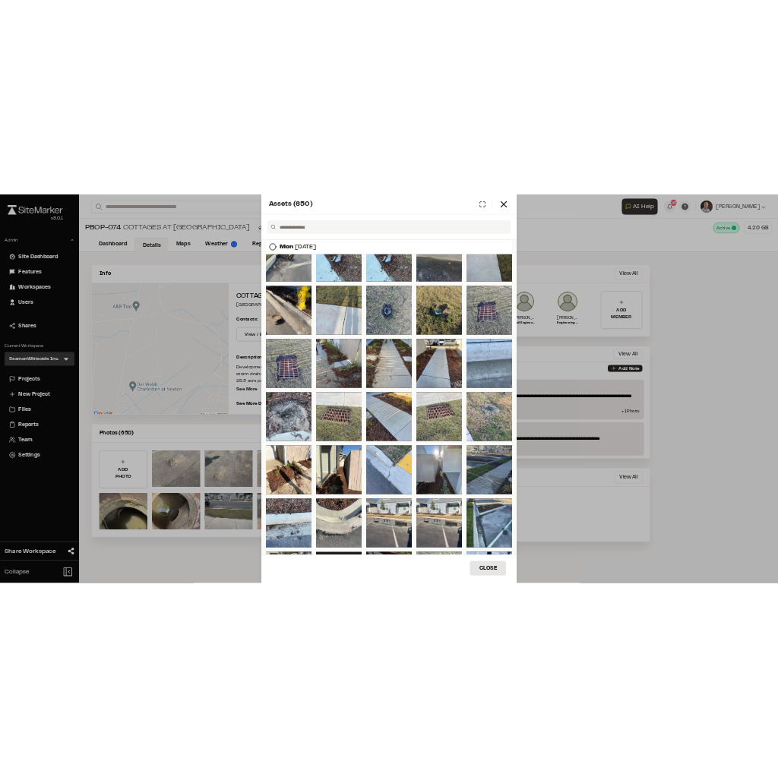
scroll to position [4833, 0]
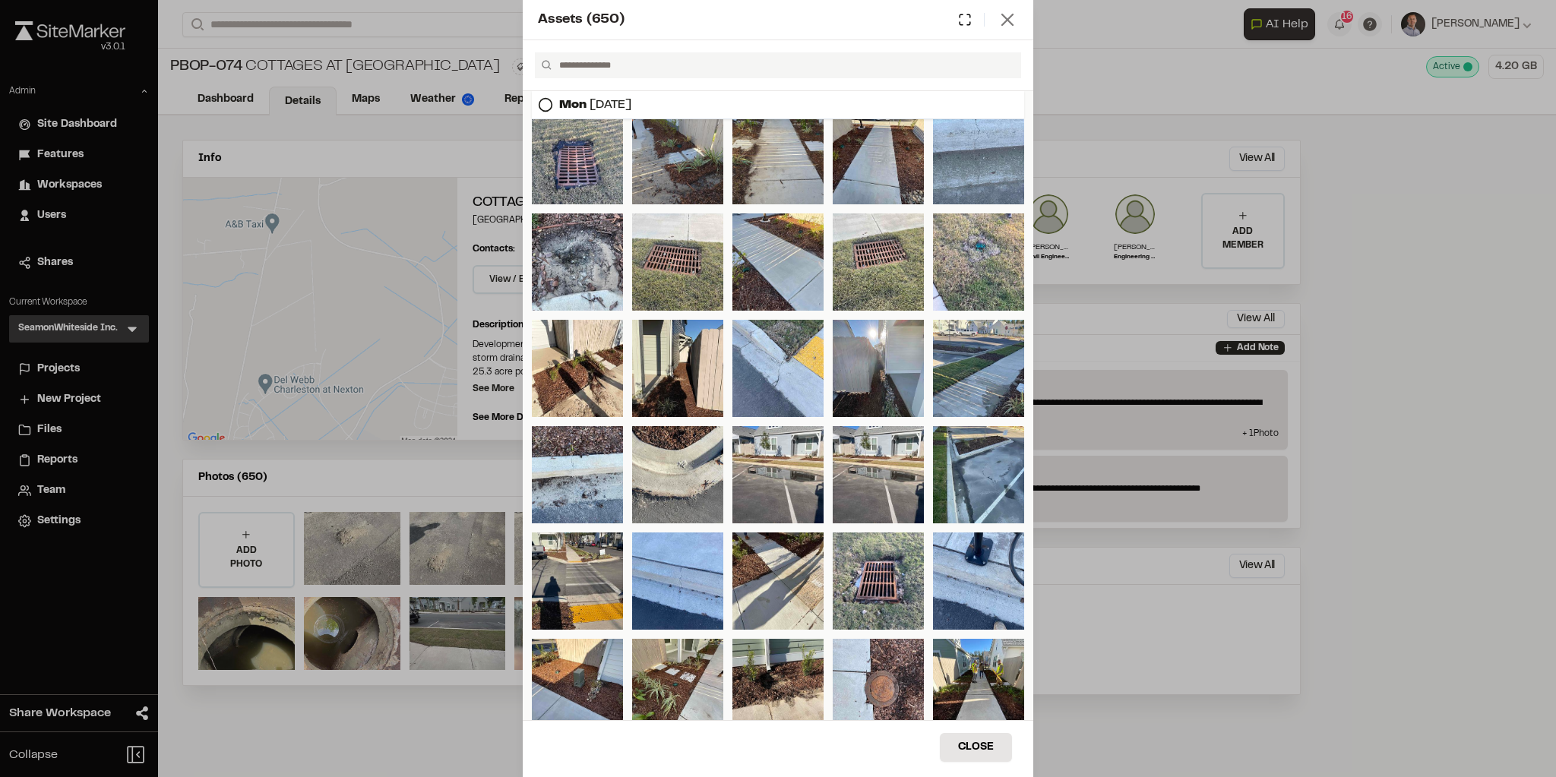
click at [777, 20] on icon at bounding box center [1007, 19] width 21 height 21
